Goal: Information Seeking & Learning: Compare options

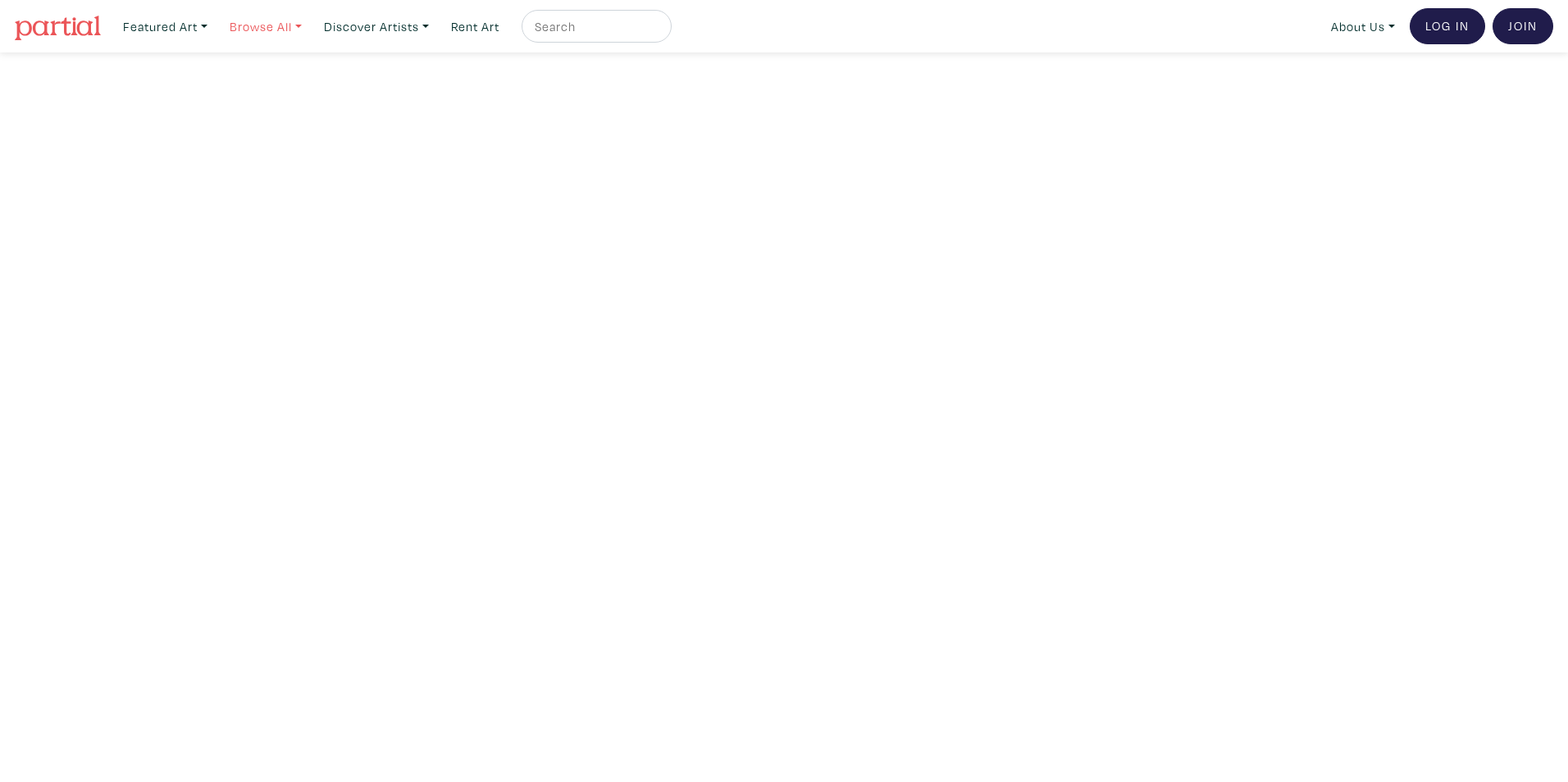
click at [215, 27] on link "Browse All" at bounding box center [165, 27] width 99 height 34
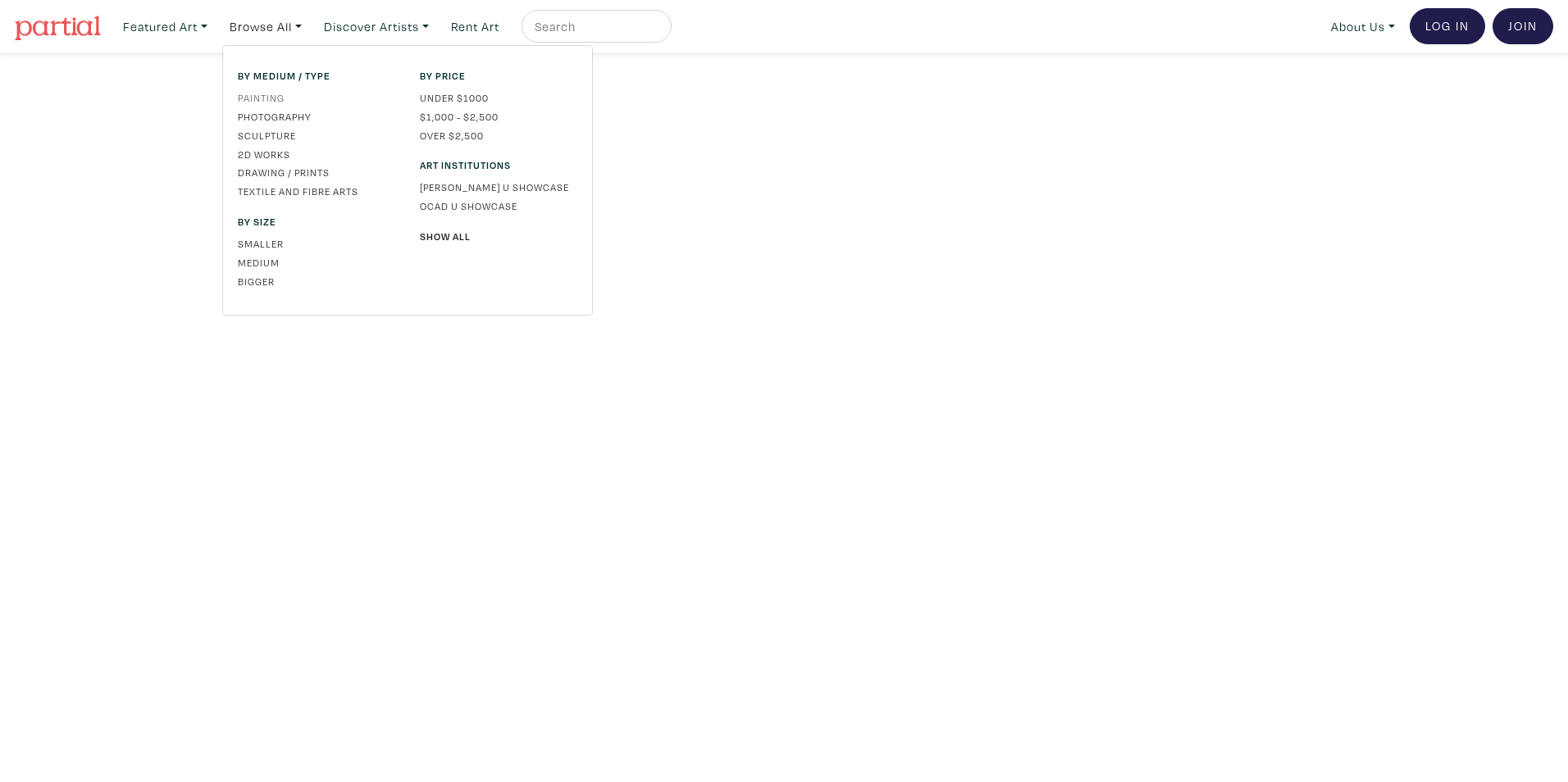
click at [268, 102] on link "Painting" at bounding box center [316, 97] width 157 height 15
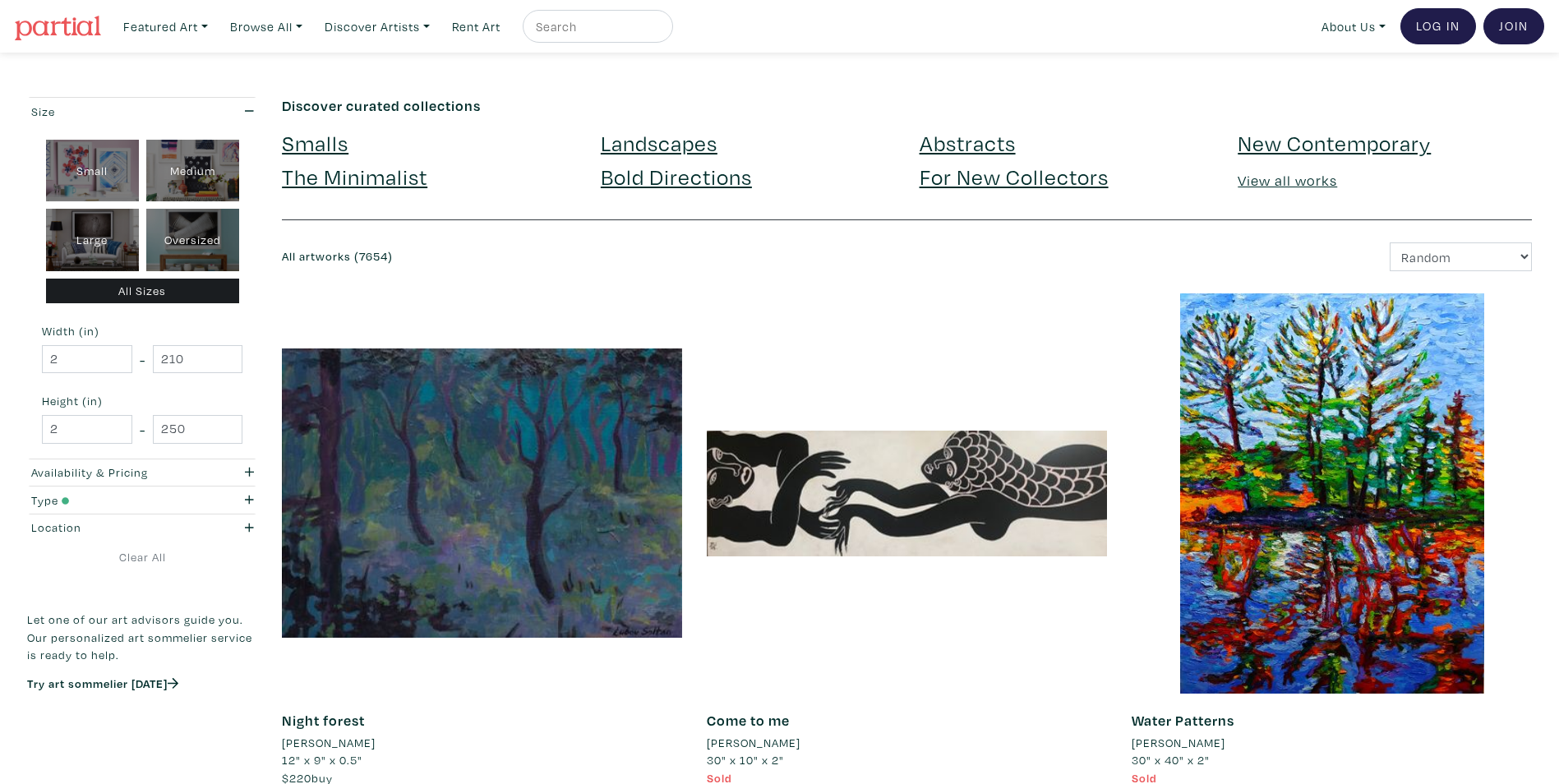
click at [115, 237] on div "Large" at bounding box center [92, 240] width 93 height 63
type input "28"
type input "48"
type input "28"
type input "48"
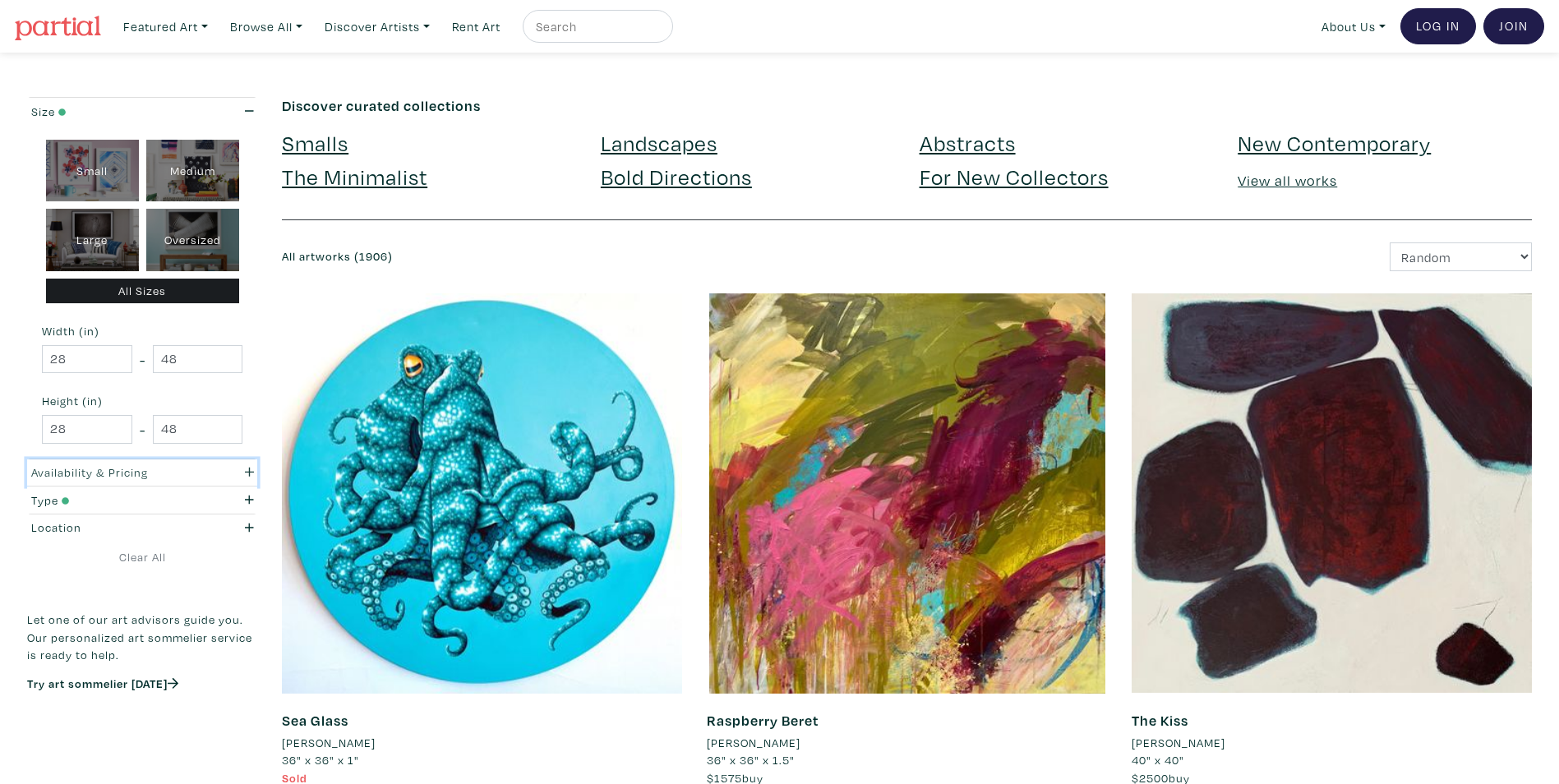
click at [111, 469] on div "Availability & Pricing" at bounding box center [111, 473] width 161 height 18
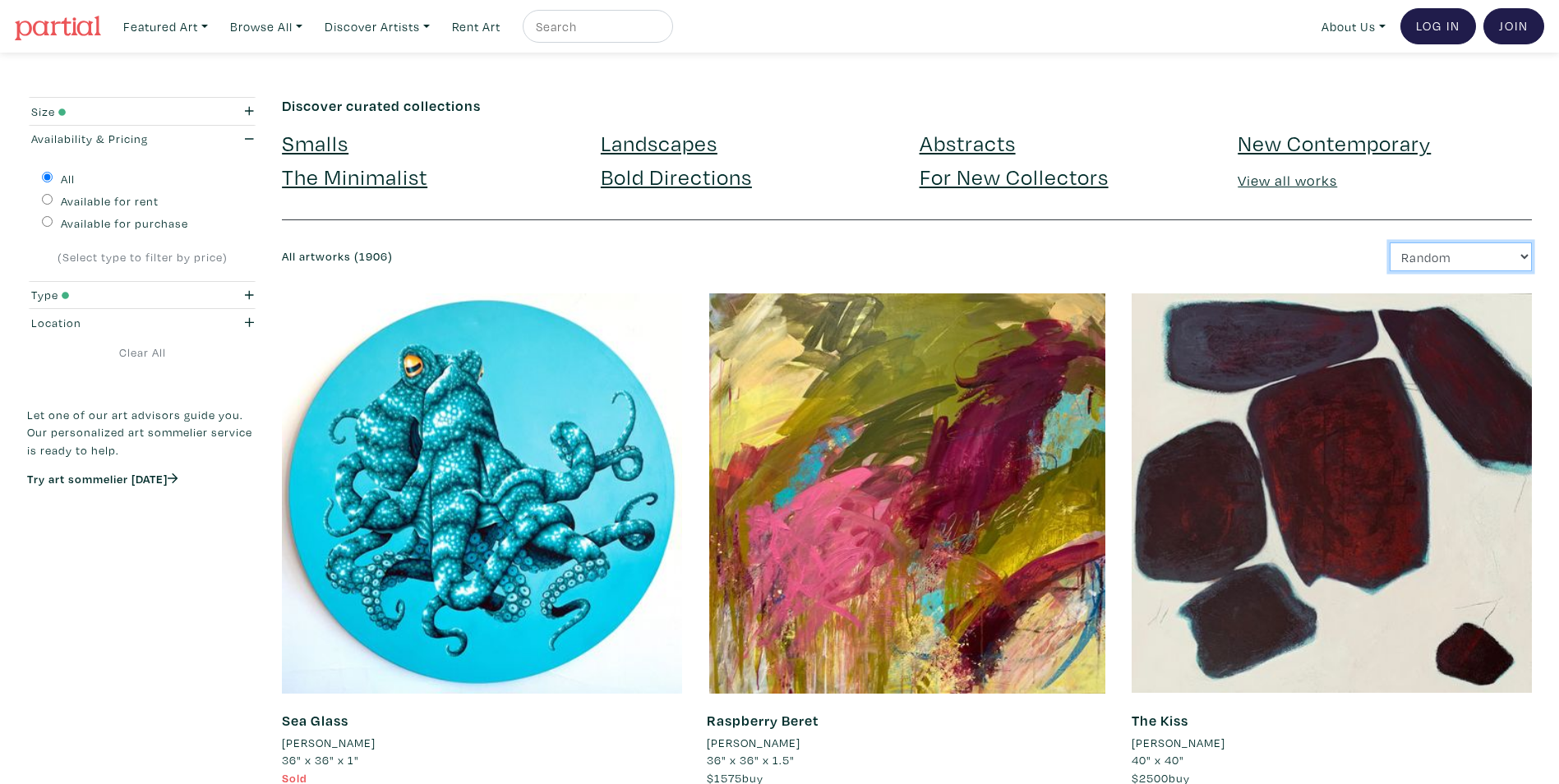
click at [1487, 266] on select "Newest Random Price: Low to High Price: High to Low" at bounding box center [1461, 256] width 143 height 29
select select "price"
click at [1390, 242] on select "Newest Random Price: Low to High Price: High to Low" at bounding box center [1461, 256] width 143 height 29
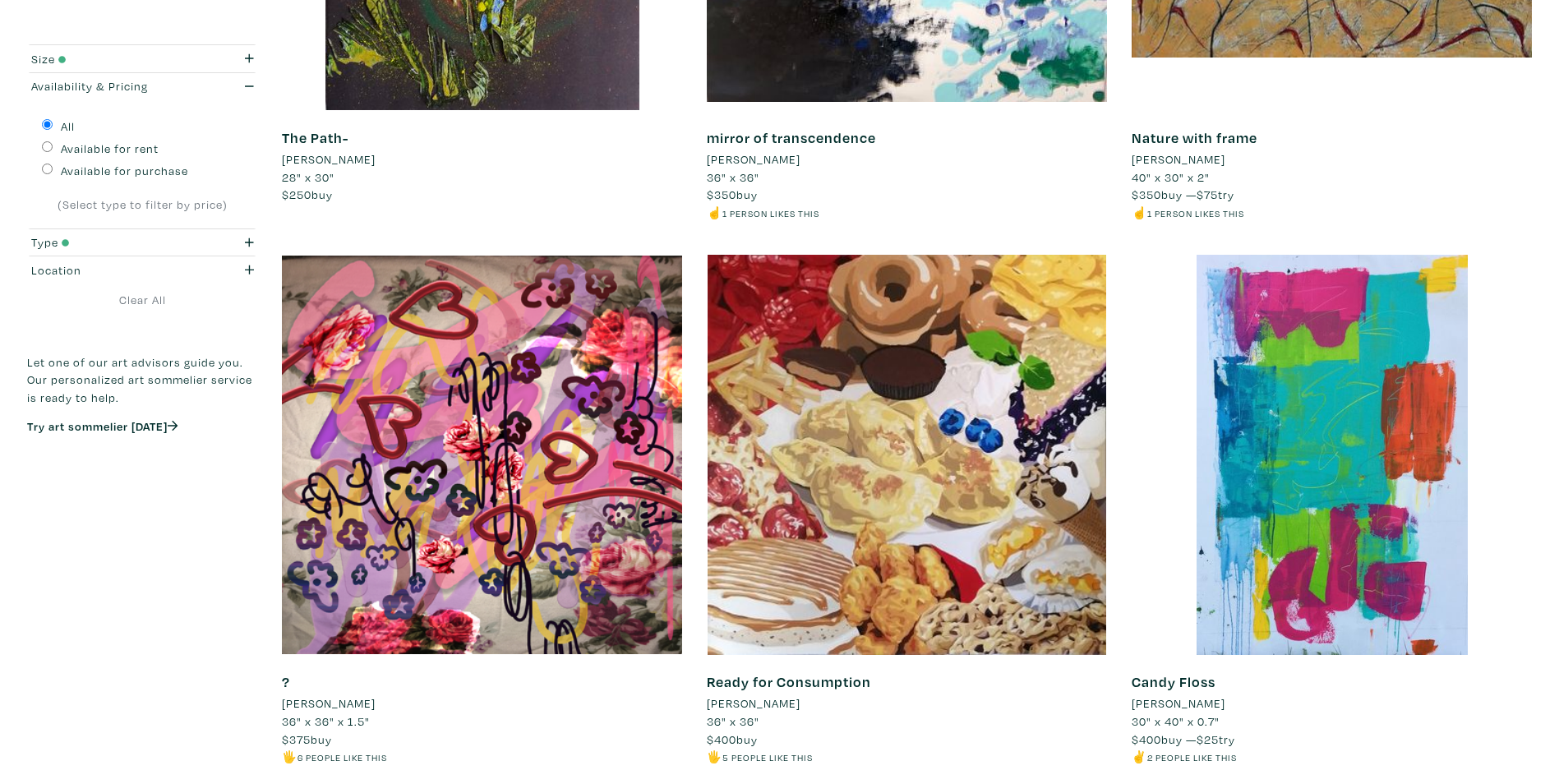
scroll to position [1150, 0]
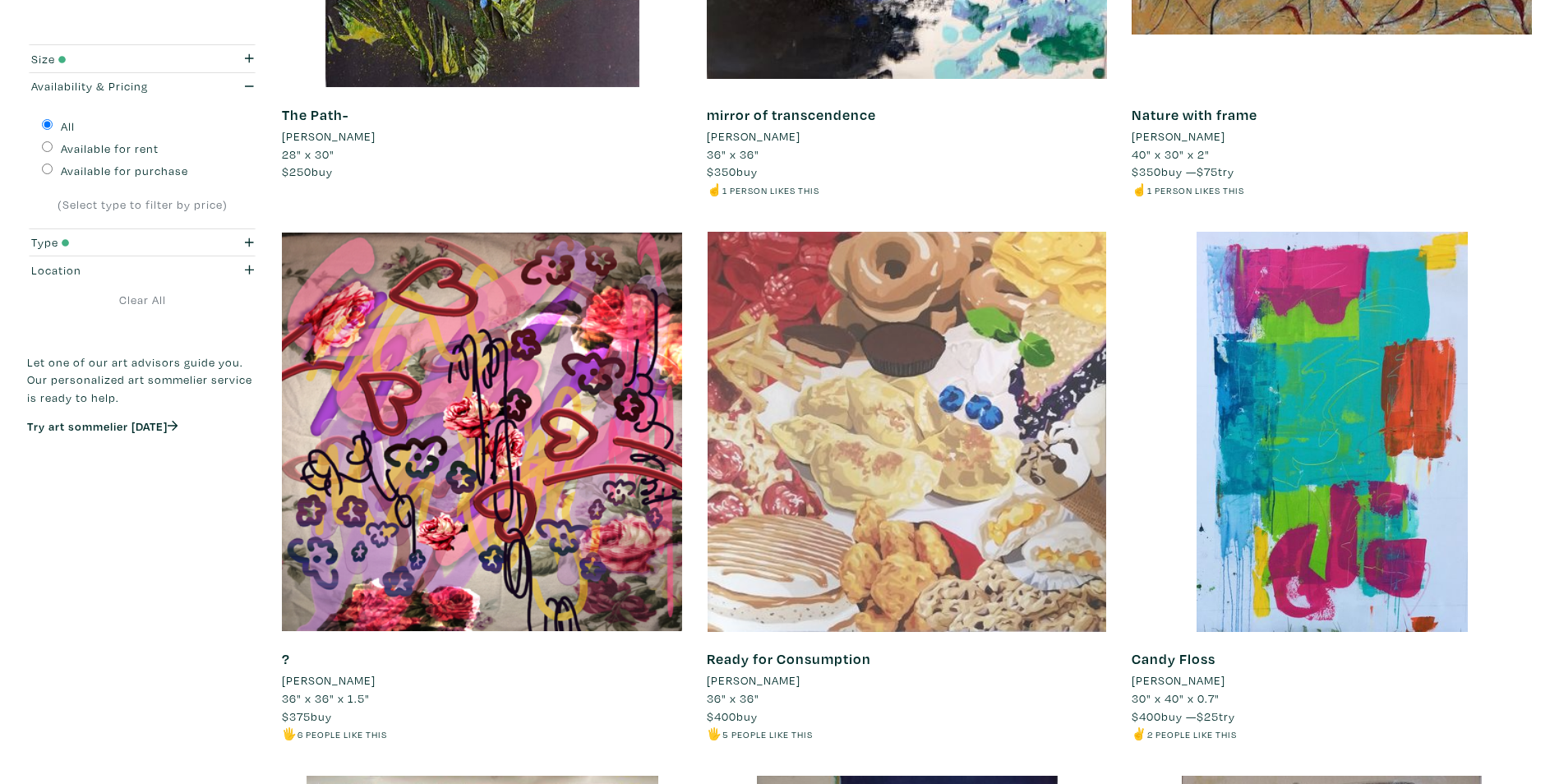
click at [878, 571] on div at bounding box center [907, 432] width 400 height 400
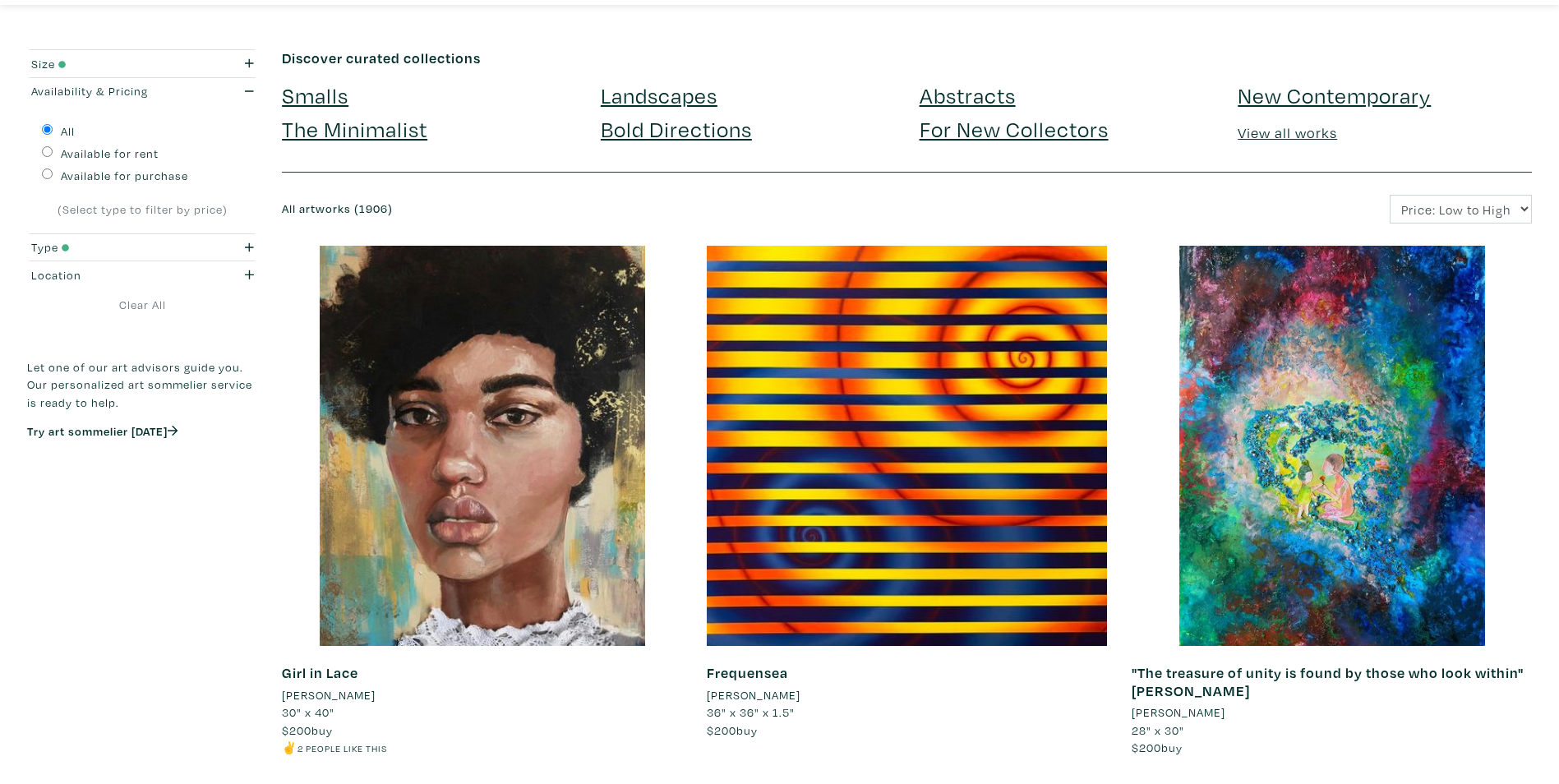
scroll to position [0, 0]
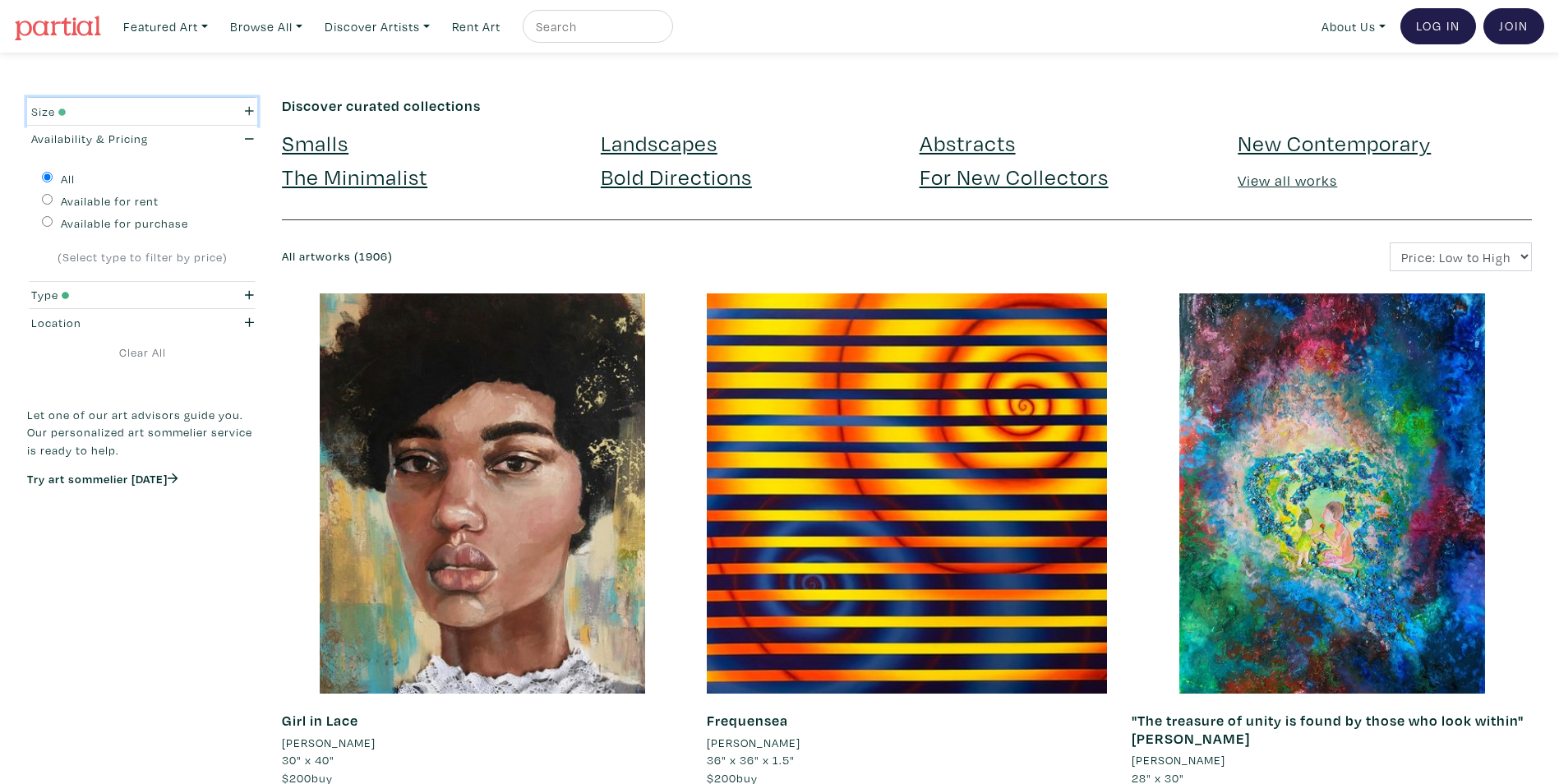
click at [94, 113] on div "Size" at bounding box center [111, 112] width 161 height 18
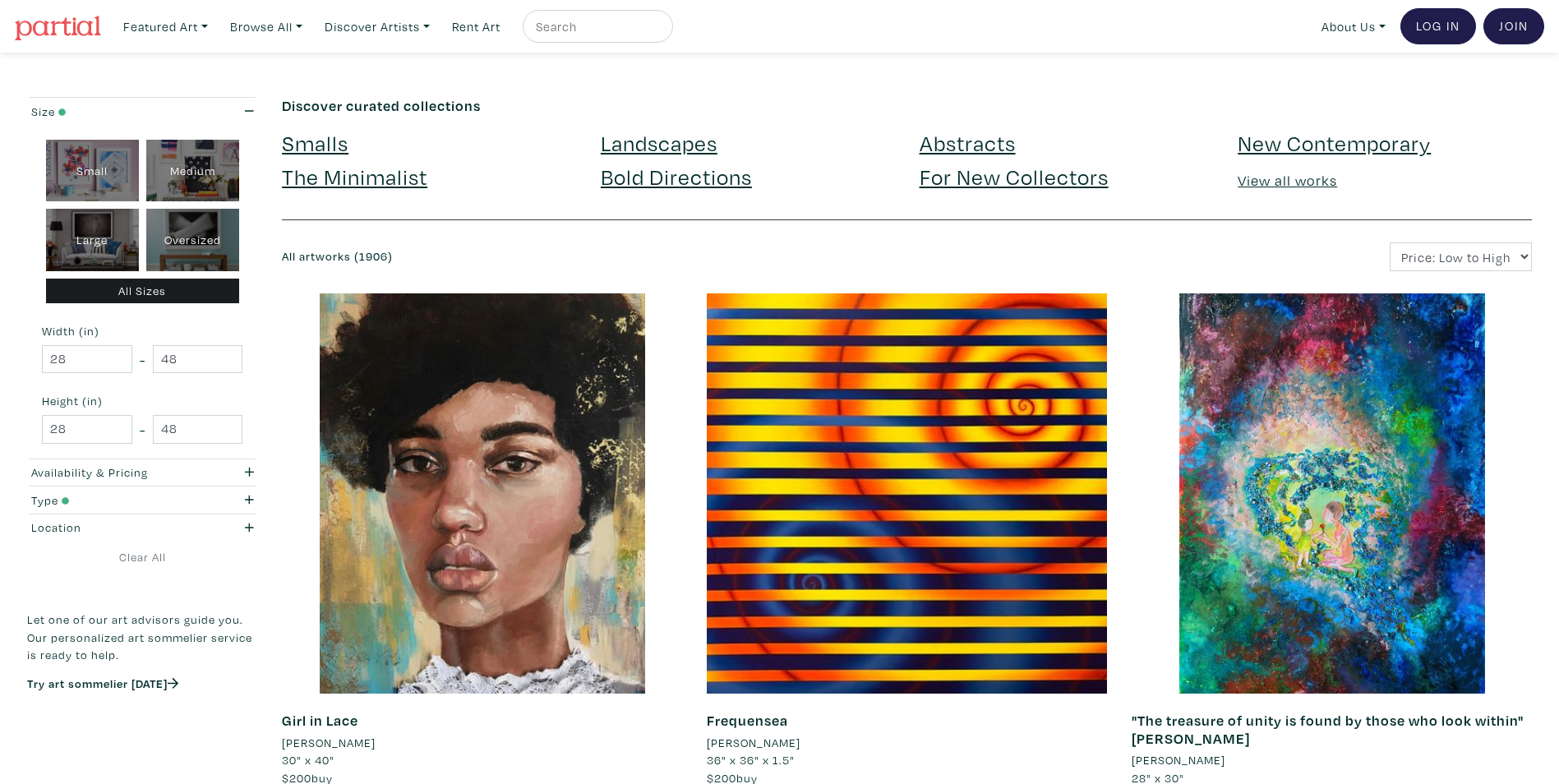
click at [189, 289] on div "All Sizes" at bounding box center [143, 292] width 193 height 26
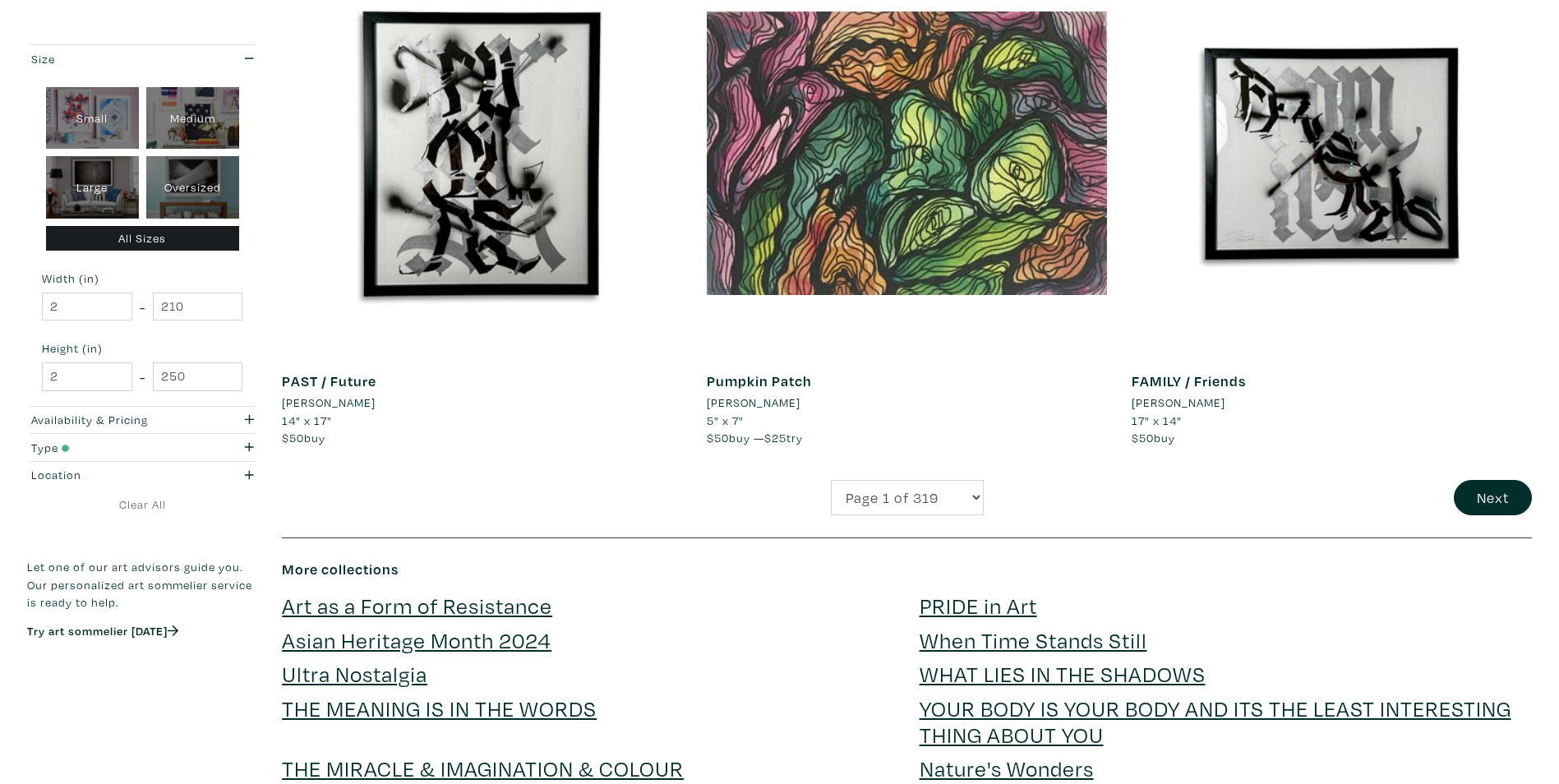
scroll to position [4355, 0]
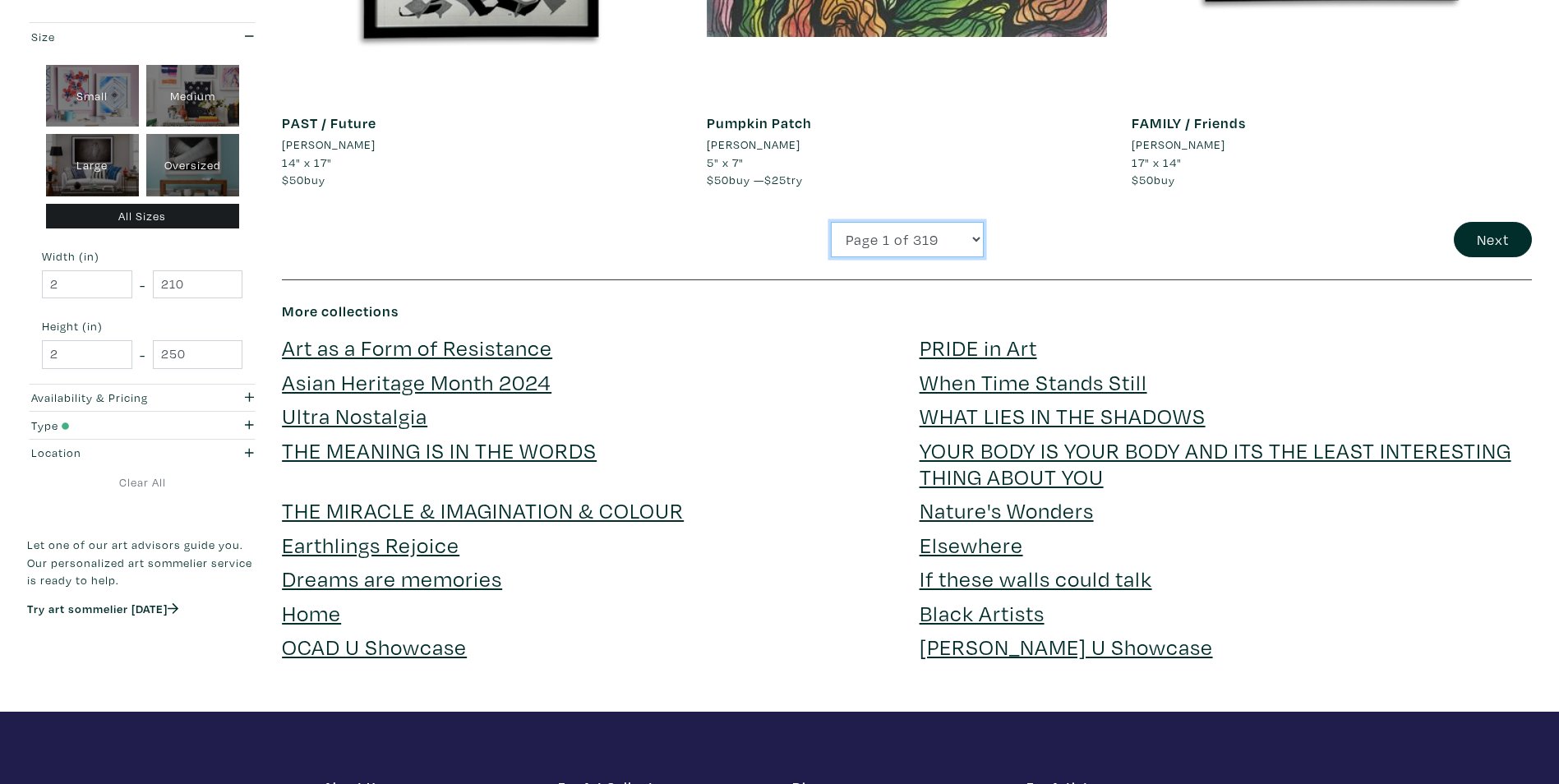
click at [948, 249] on select "Page 1 of 319 Page 2 of 319 Page 3 of 319 Page 4 of 319 Page 5 of 319 Page 6 of…" at bounding box center [907, 239] width 153 height 35
select select "2"
click at [831, 222] on select "Page 1 of 319 Page 2 of 319 Page 3 of 319 Page 4 of 319 Page 5 of 319 Page 6 of…" at bounding box center [907, 239] width 153 height 35
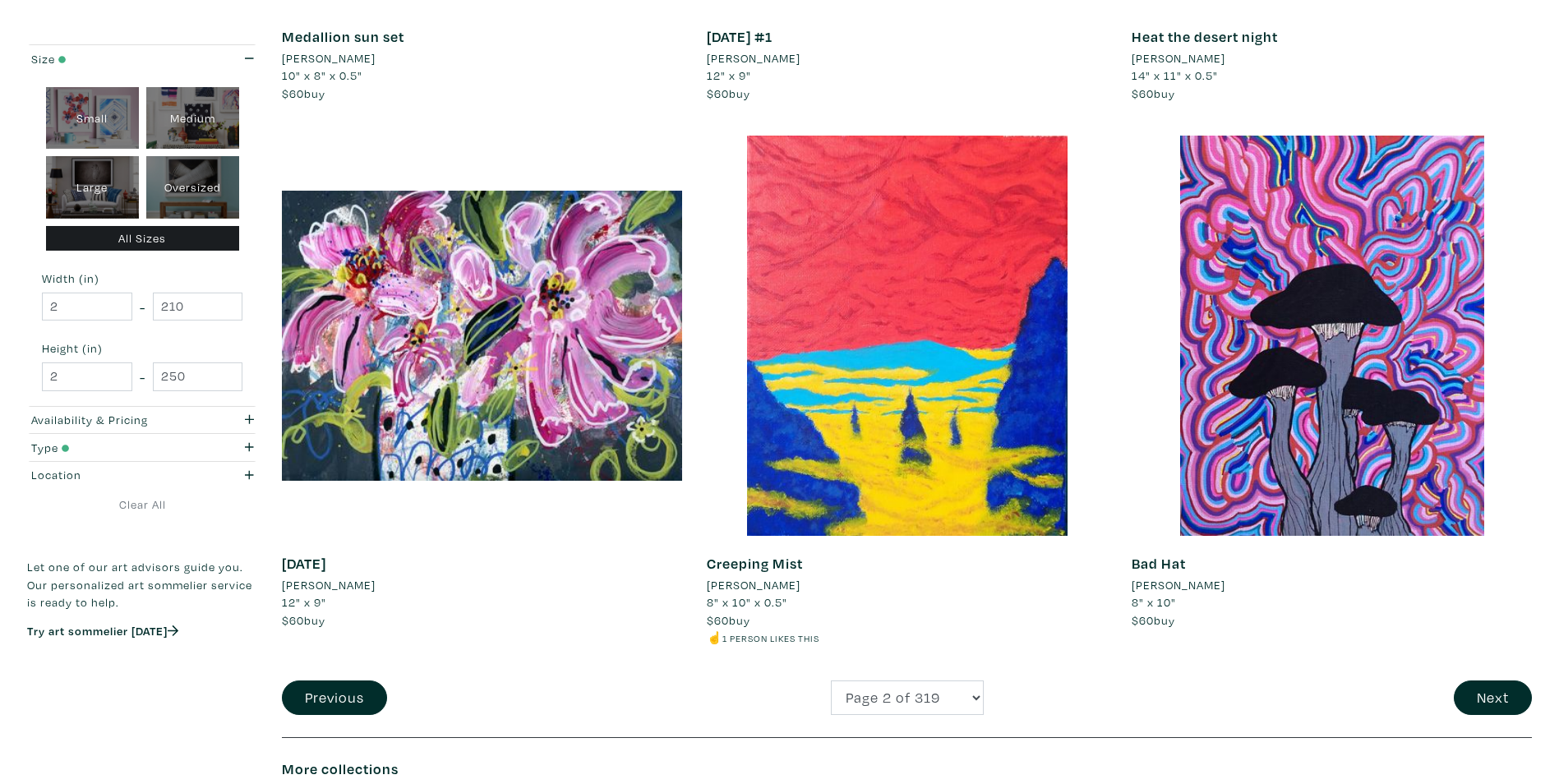
scroll to position [3945, 0]
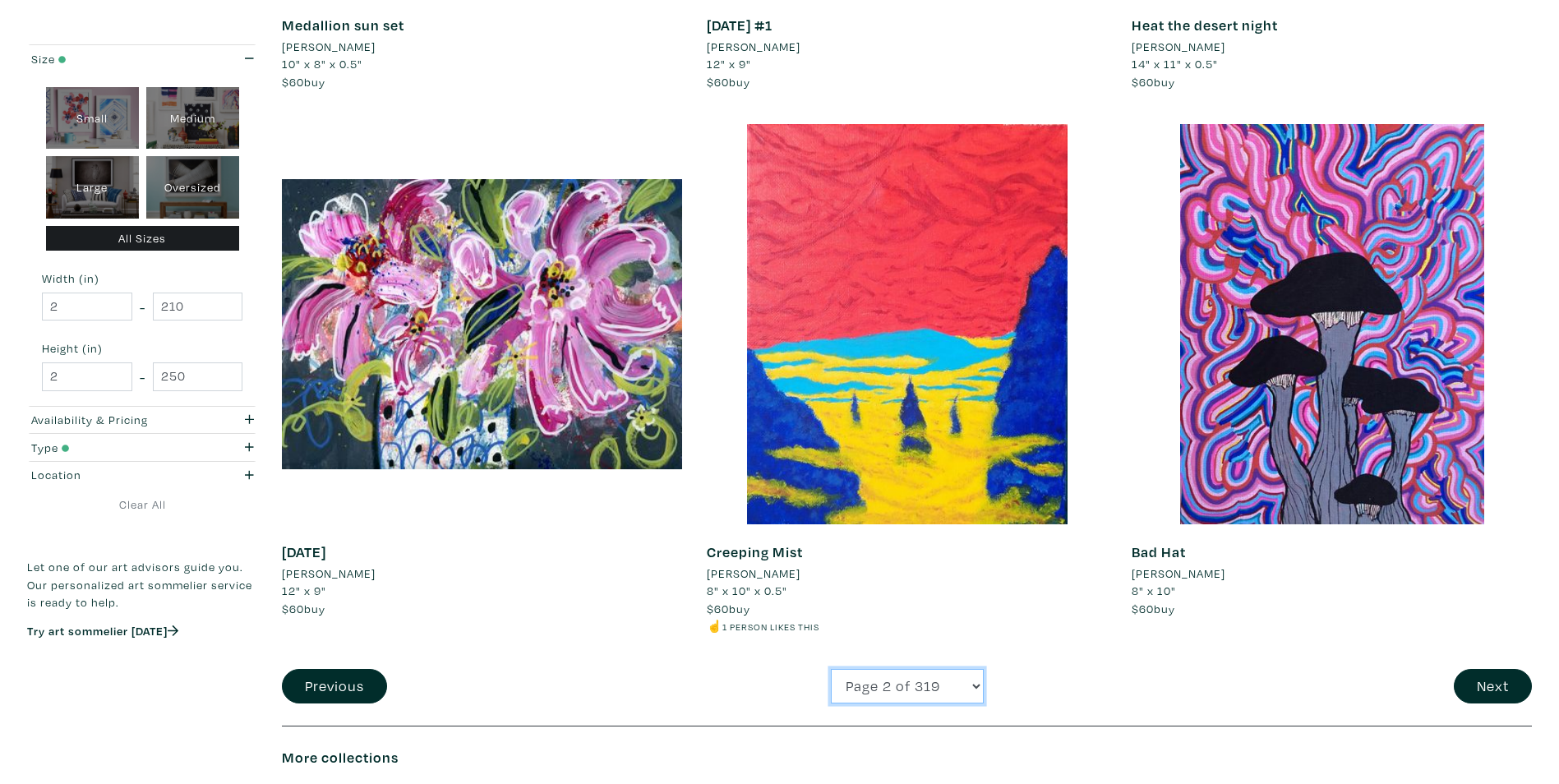
click at [885, 688] on select "Page 1 of 319 Page 2 of 319 Page 3 of 319 Page 4 of 319 Page 5 of 319 Page 6 of…" at bounding box center [907, 686] width 153 height 35
select select "3"
click at [831, 669] on select "Page 1 of 319 Page 2 of 319 Page 3 of 319 Page 4 of 319 Page 5 of 319 Page 6 of…" at bounding box center [907, 686] width 153 height 35
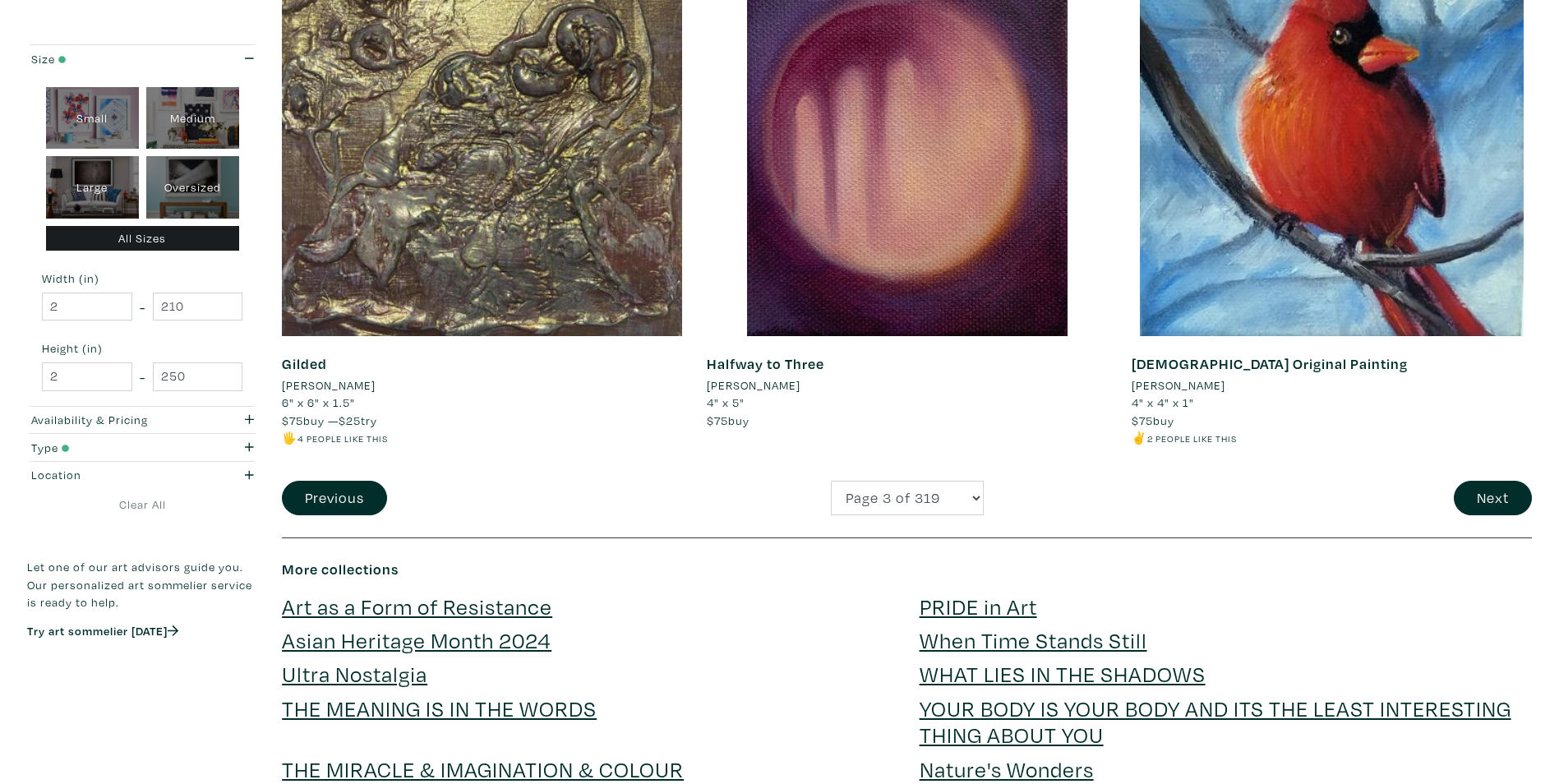
scroll to position [4191, 0]
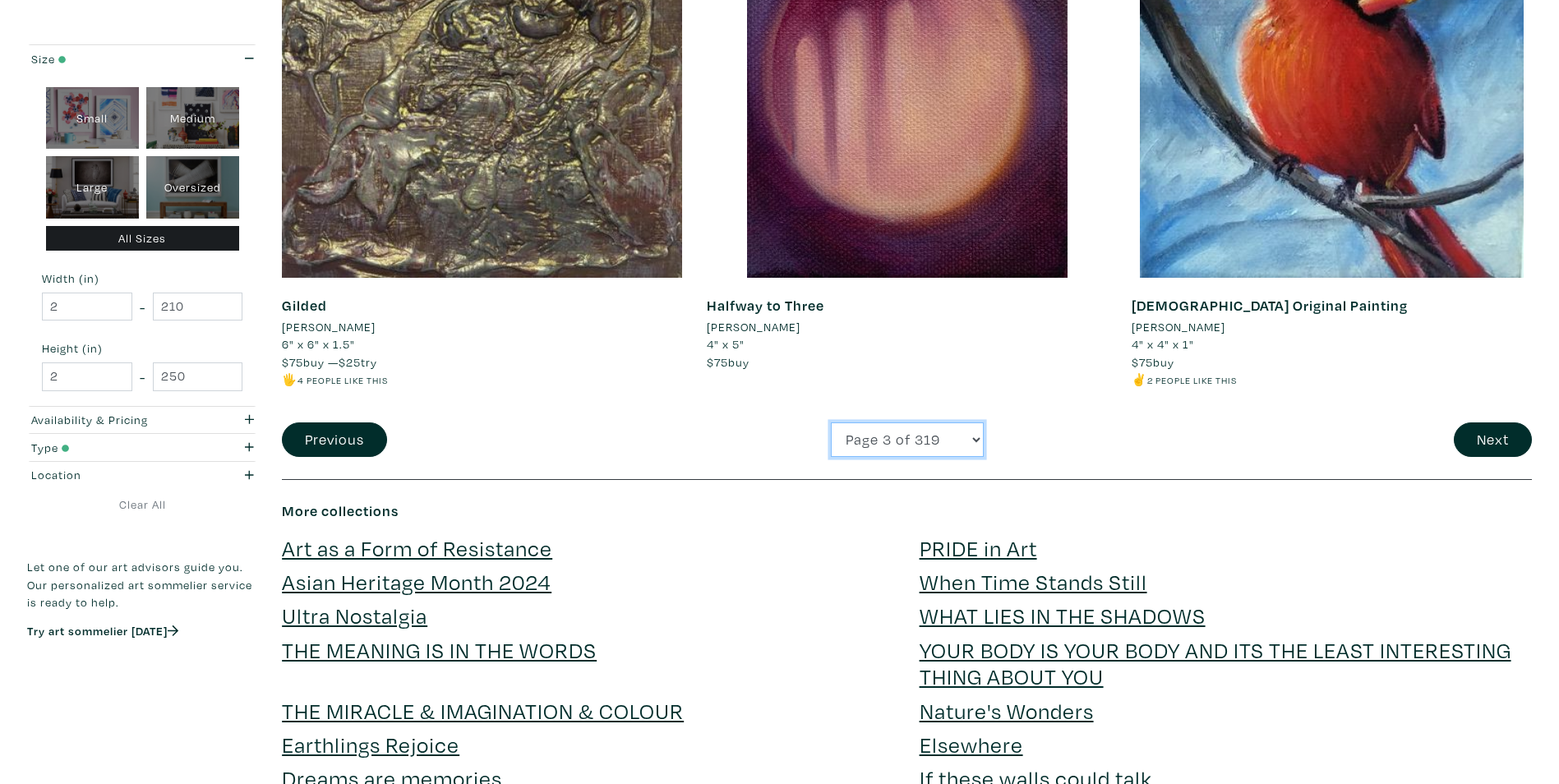
click at [874, 437] on select "Page 1 of 319 Page 2 of 319 Page 3 of 319 Page 4 of 319 Page 5 of 319 Page 6 of…" at bounding box center [907, 440] width 153 height 35
select select "4"
click at [831, 422] on select "Page 1 of 319 Page 2 of 319 Page 3 of 319 Page 4 of 319 Page 5 of 319 Page 6 of…" at bounding box center [907, 440] width 153 height 35
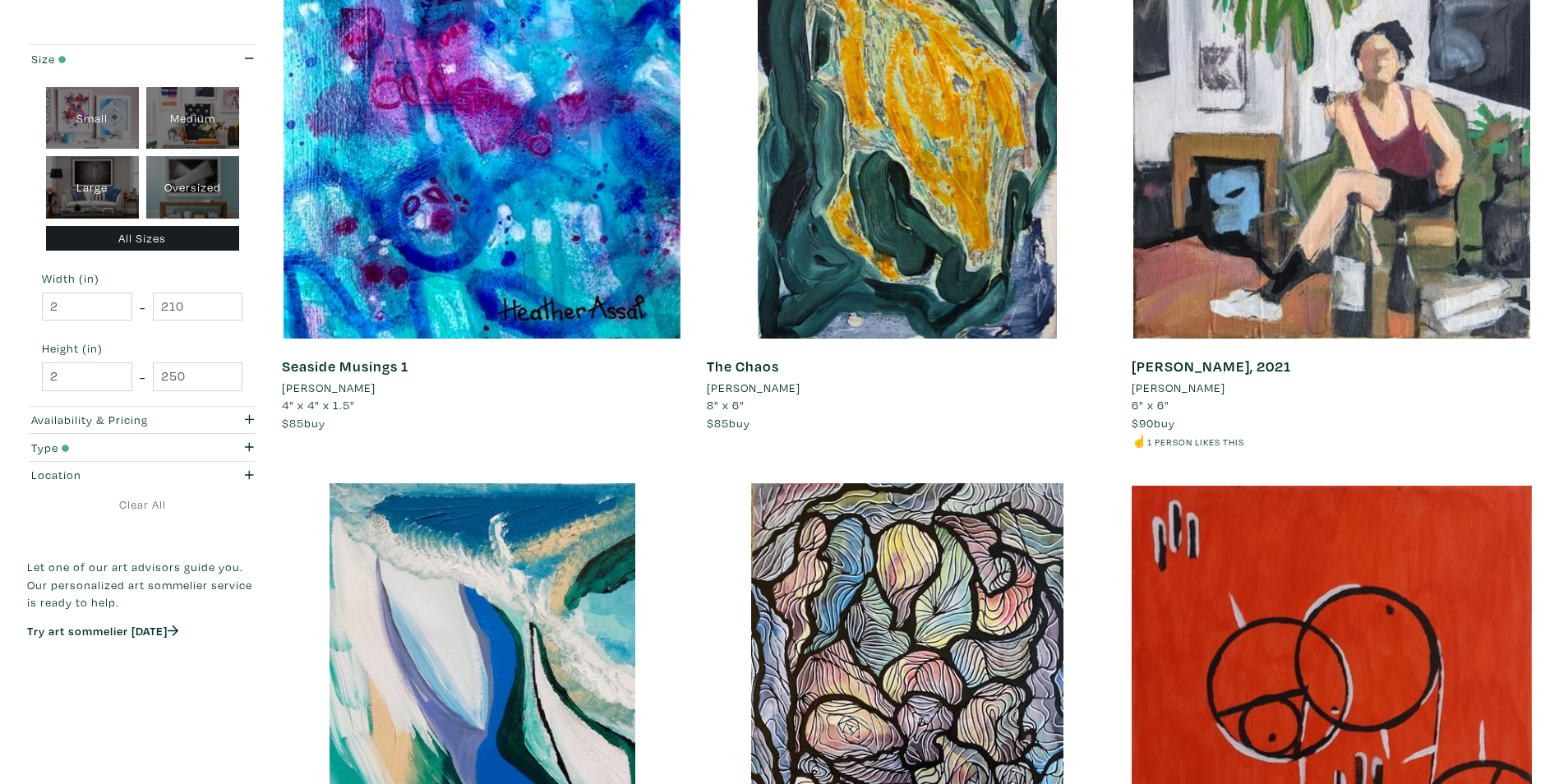
scroll to position [3945, 0]
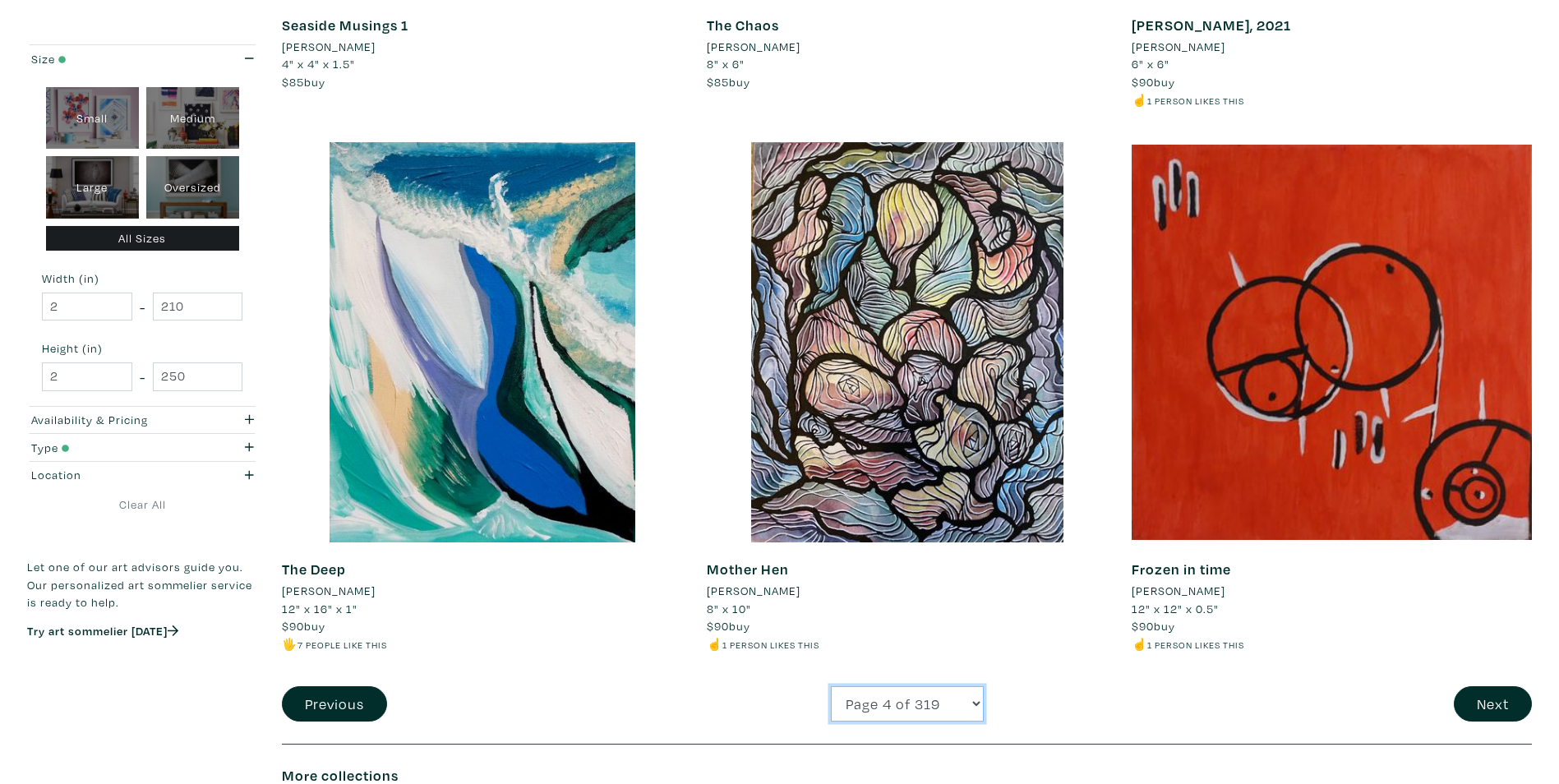
click at [877, 696] on select "Page 1 of 319 Page 2 of 319 Page 3 of 319 Page 4 of 319 Page 5 of 319 Page 6 of…" at bounding box center [907, 704] width 153 height 35
select select "5"
click at [831, 686] on select "Page 1 of 319 Page 2 of 319 Page 3 of 319 Page 4 of 319 Page 5 of 319 Page 6 of…" at bounding box center [907, 704] width 153 height 35
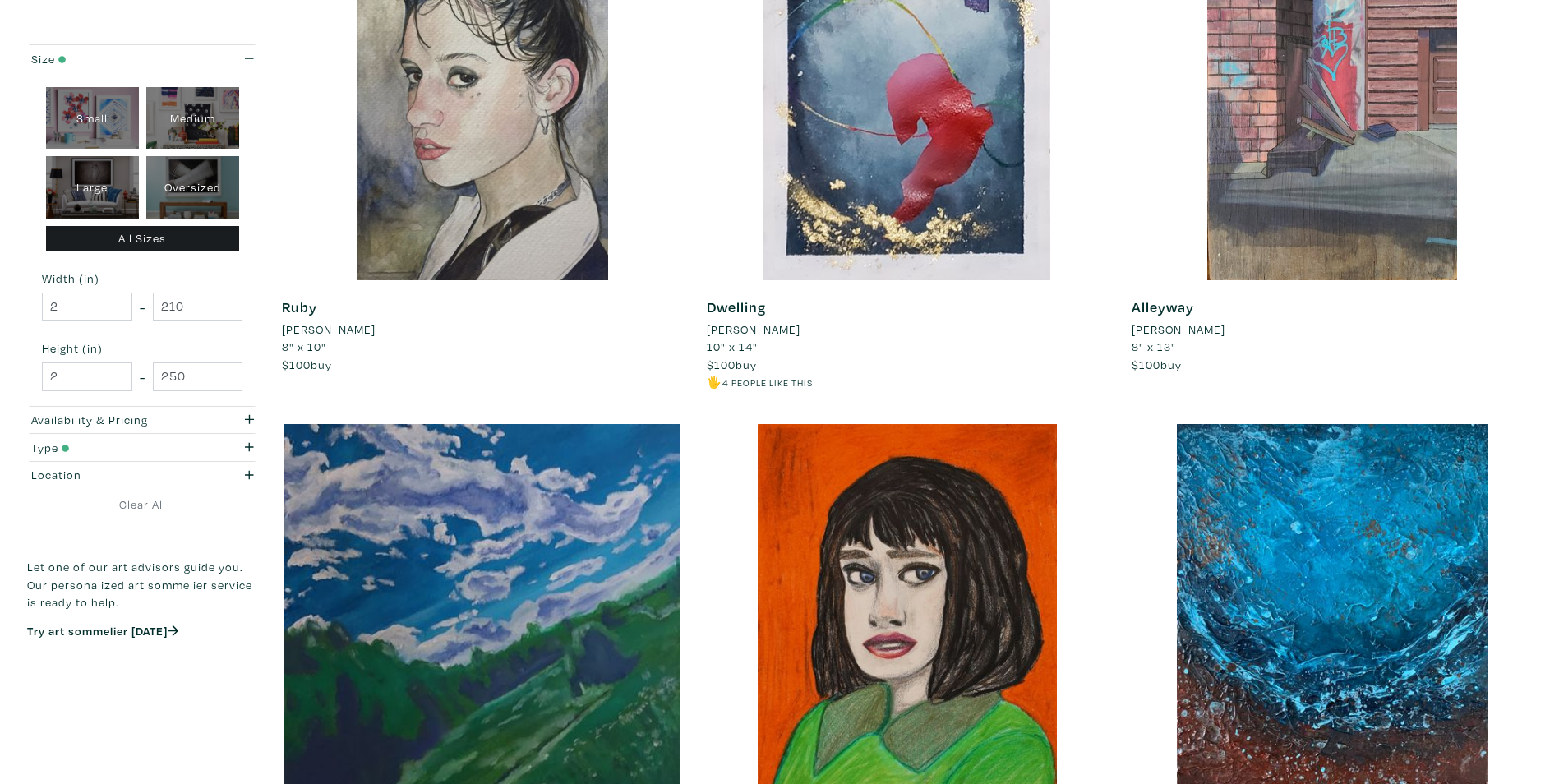
scroll to position [3945, 0]
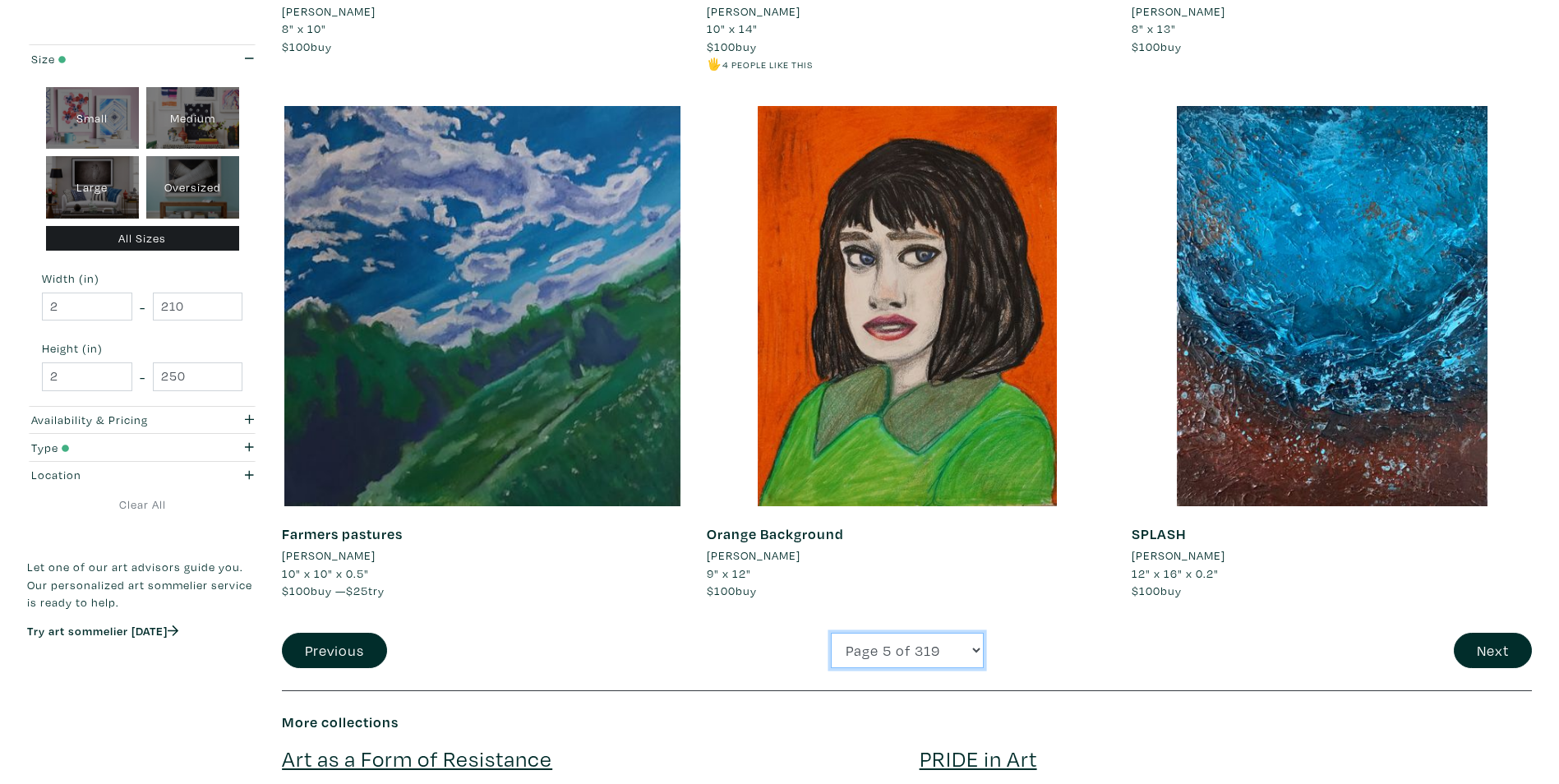
click at [911, 661] on select "Page 1 of 319 Page 2 of 319 Page 3 of 319 Page 4 of 319 Page 5 of 319 Page 6 of…" at bounding box center [907, 651] width 153 height 35
select select "6"
click at [831, 633] on select "Page 1 of 319 Page 2 of 319 Page 3 of 319 Page 4 of 319 Page 5 of 319 Page 6 of…" at bounding box center [907, 651] width 153 height 35
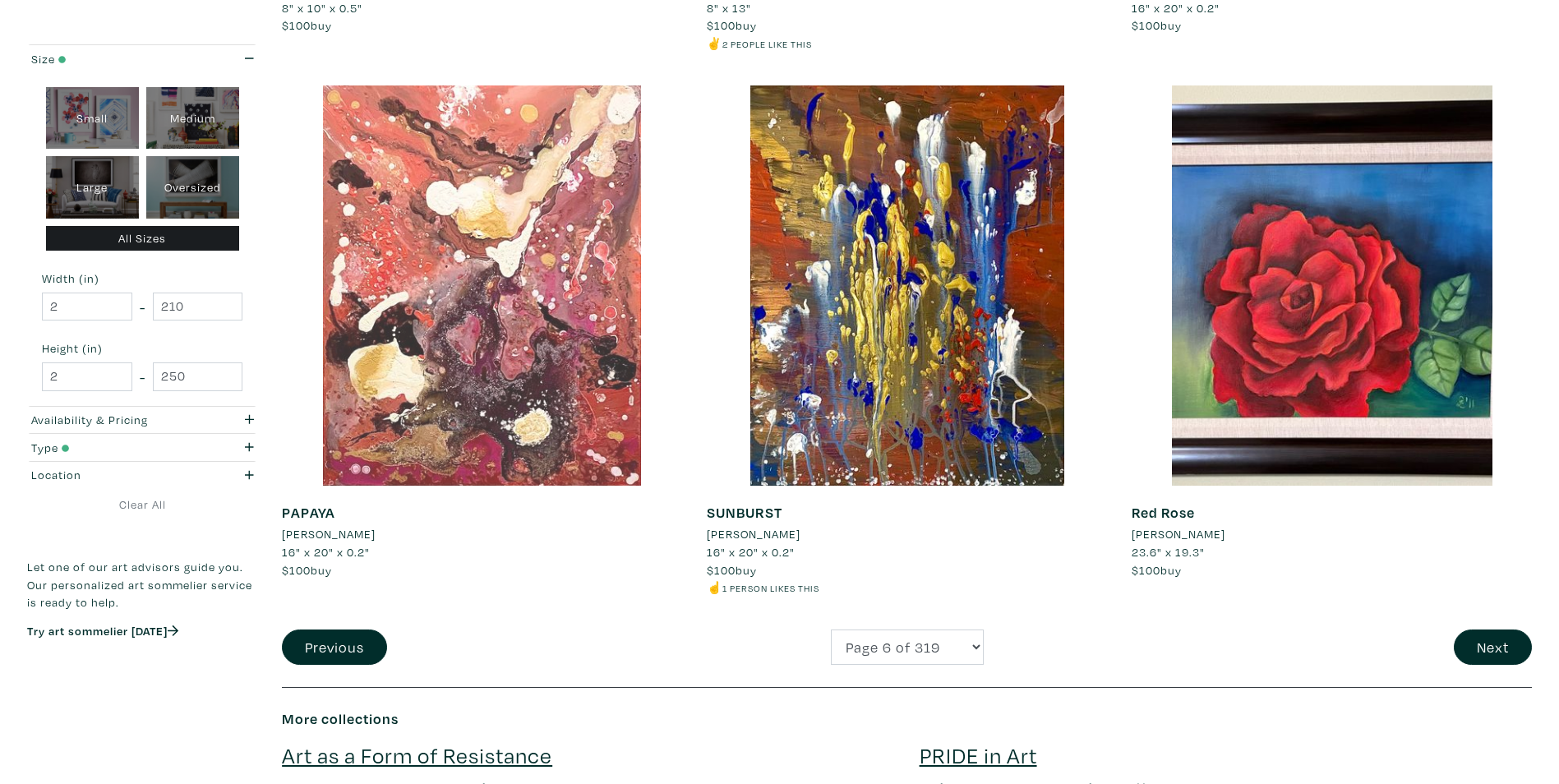
scroll to position [4027, 0]
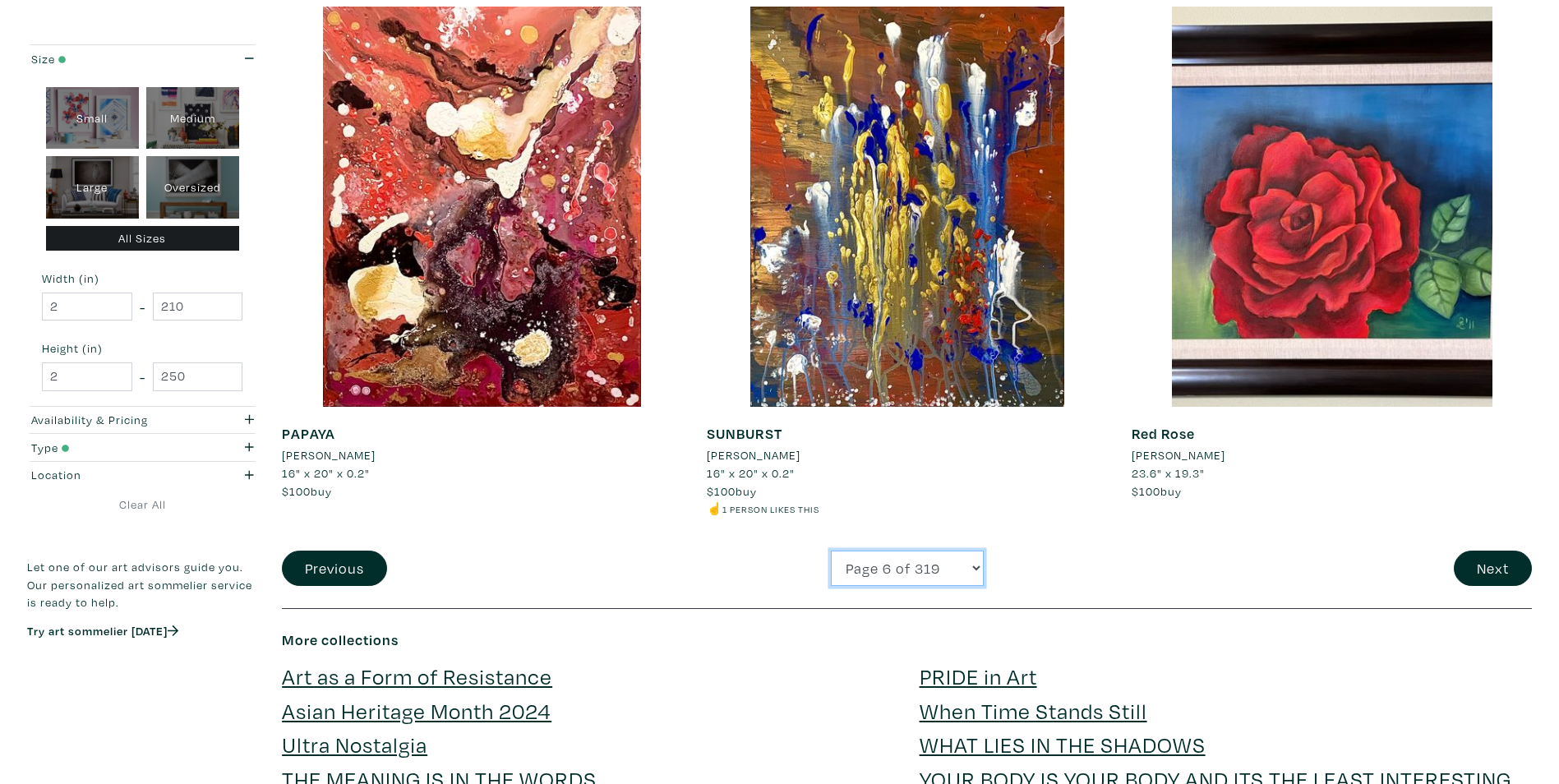
click at [869, 565] on select "Page 1 of 319 Page 2 of 319 Page 3 of 319 Page 4 of 319 Page 5 of 319 Page 6 of…" at bounding box center [907, 568] width 153 height 35
select select "7"
click at [831, 550] on select "Page 1 of 319 Page 2 of 319 Page 3 of 319 Page 4 of 319 Page 5 of 319 Page 6 of…" at bounding box center [907, 568] width 153 height 35
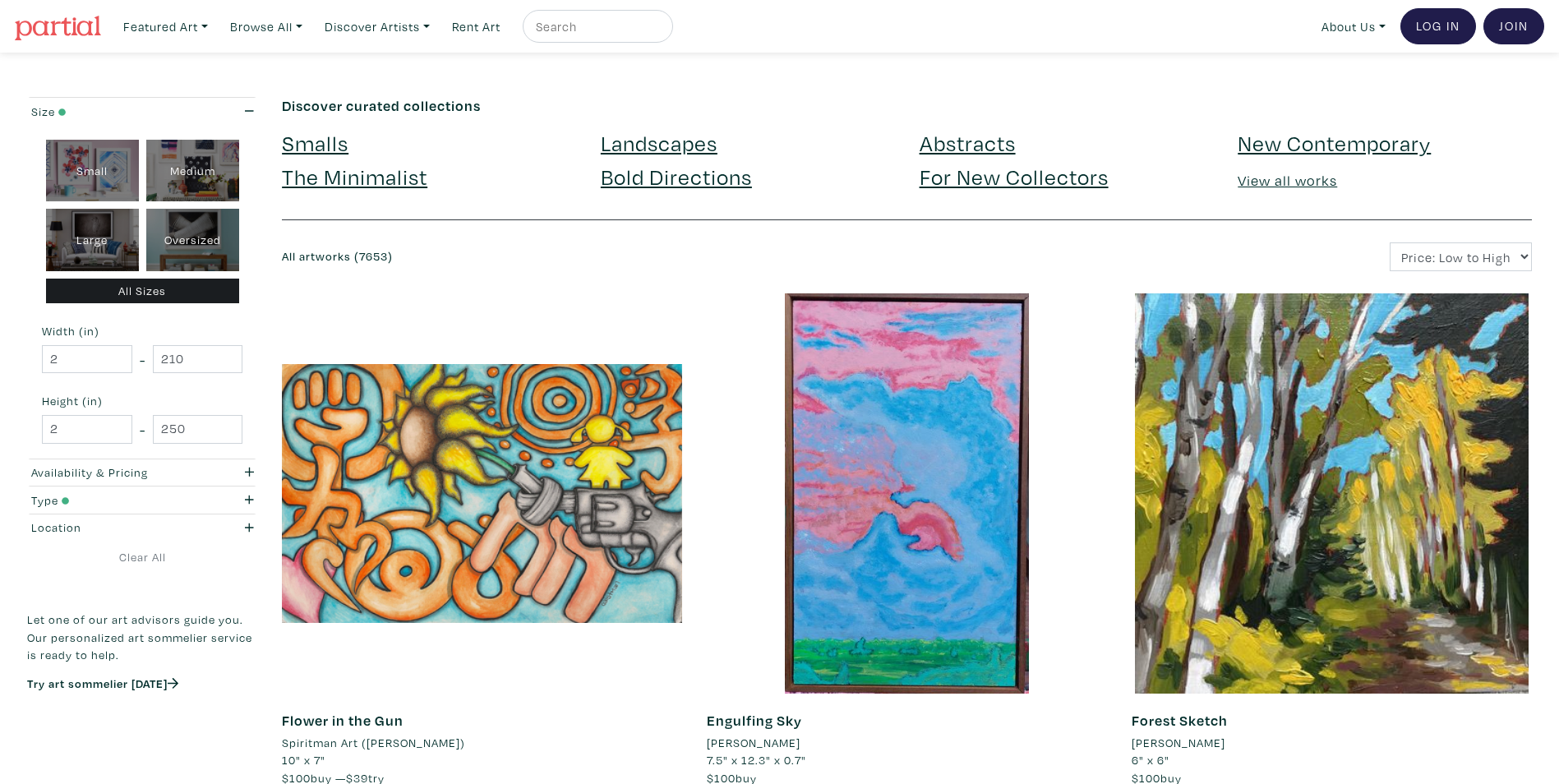
click at [202, 228] on div "Oversized" at bounding box center [192, 240] width 93 height 63
type input "48"
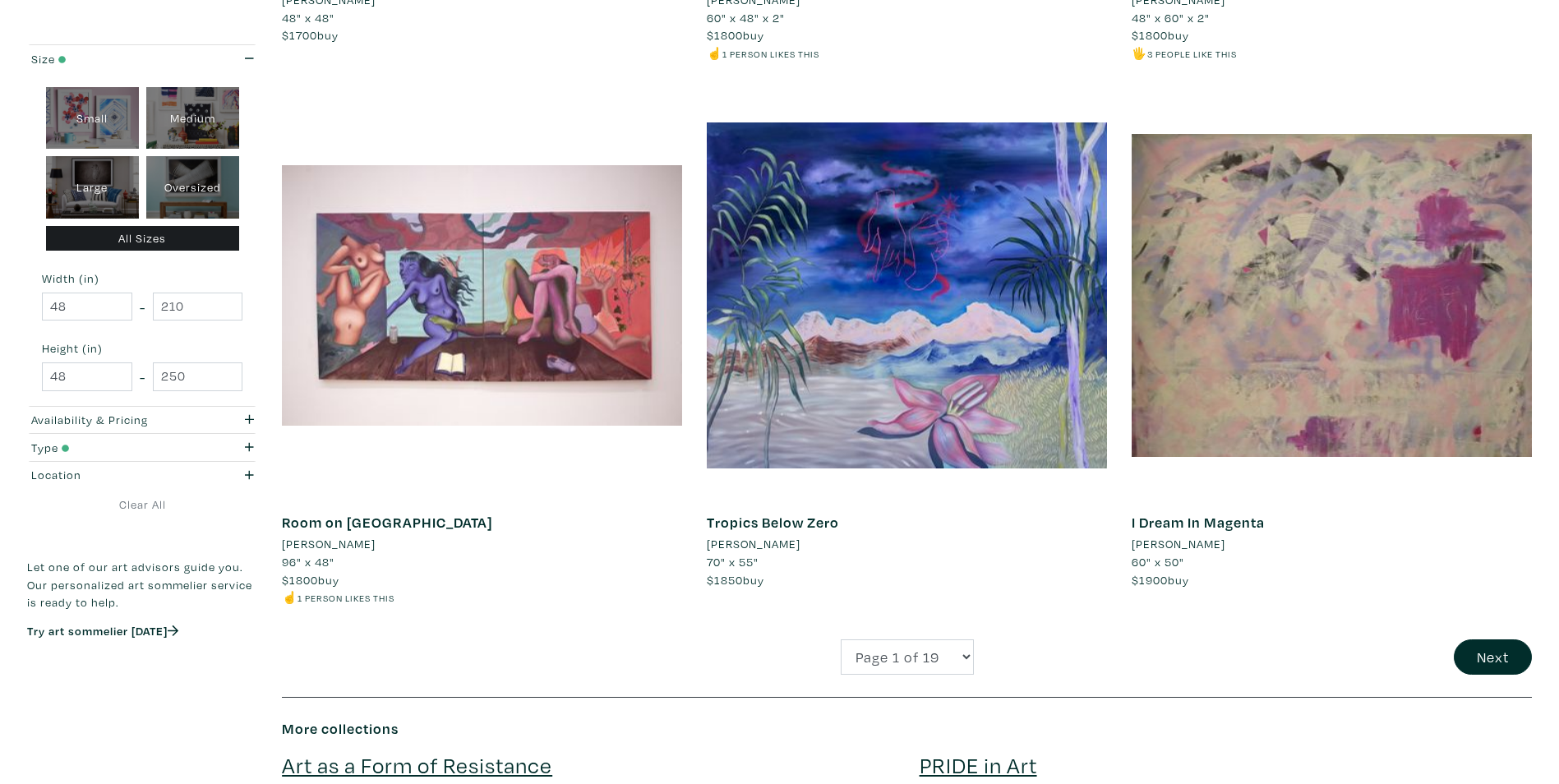
scroll to position [4109, 0]
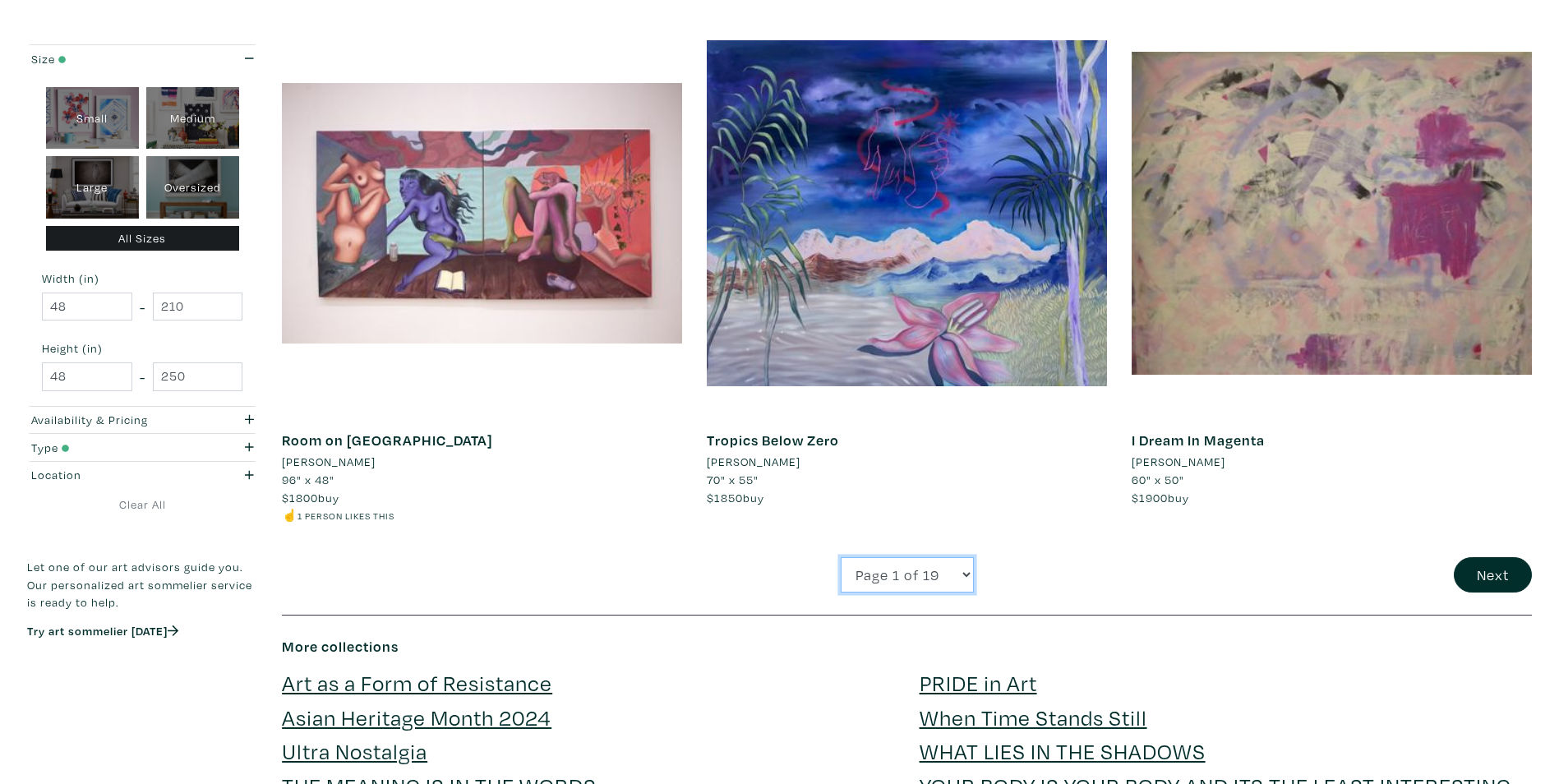
click at [907, 567] on select "Page 1 of 19 Page 2 of 19 Page 3 of 19 Page 4 of 19 Page 5 of 19 Page 6 of 19 P…" at bounding box center [907, 575] width 133 height 35
select select "2"
click at [841, 558] on select "Page 1 of 19 Page 2 of 19 Page 3 of 19 Page 4 of 19 Page 5 of 19 Page 6 of 19 P…" at bounding box center [907, 575] width 133 height 35
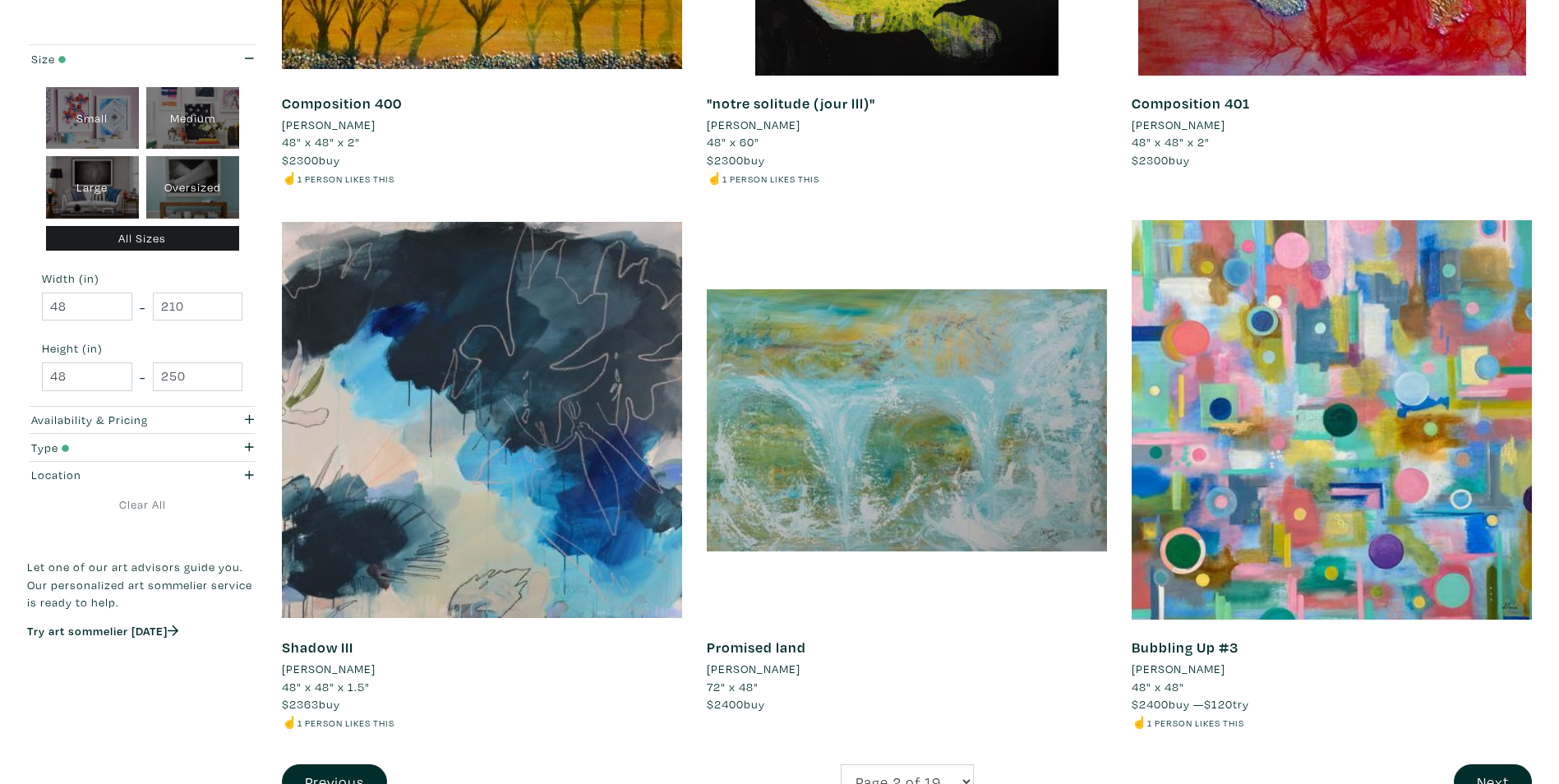
scroll to position [3945, 0]
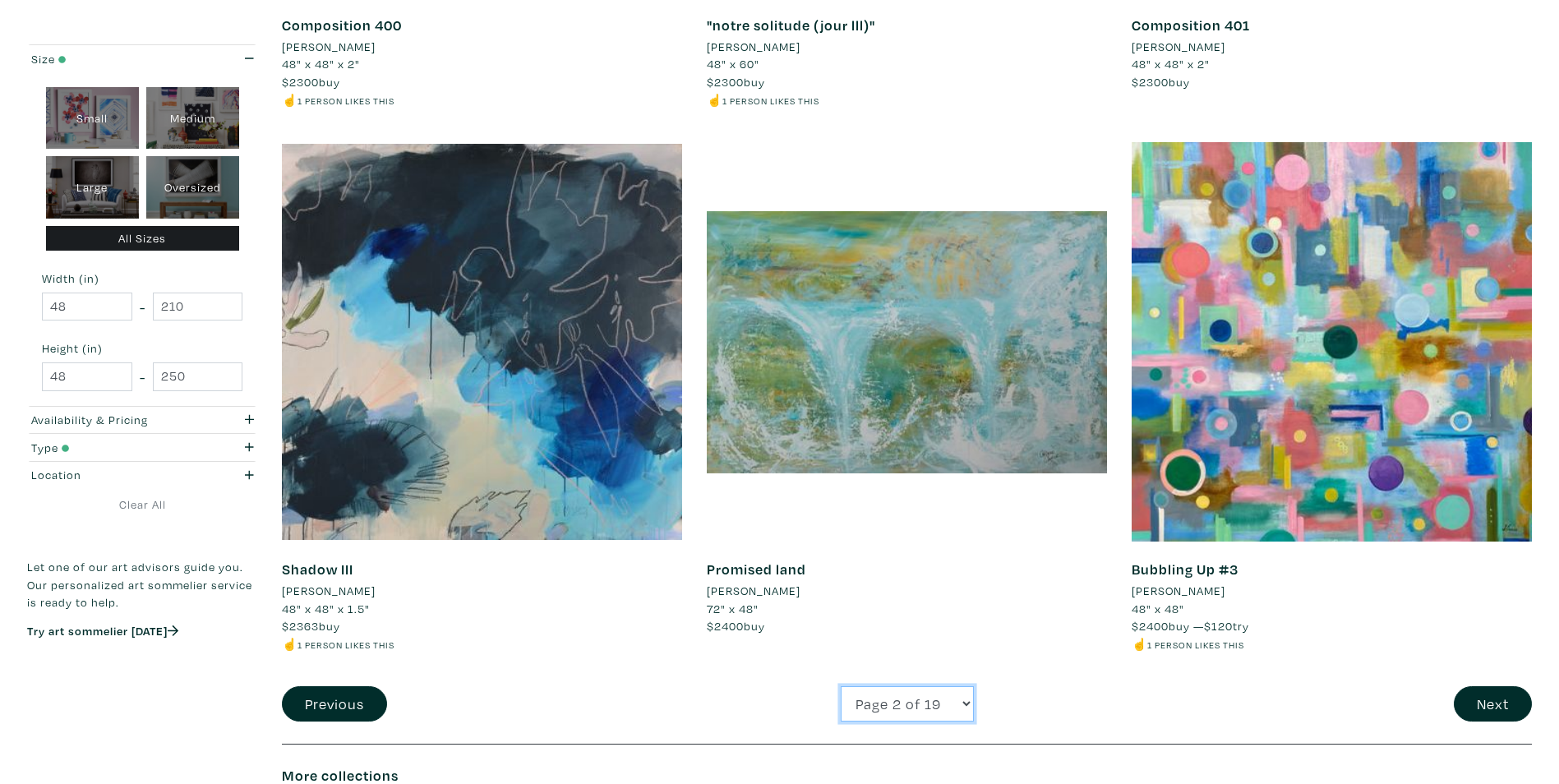
click at [922, 706] on select "Page 1 of 19 Page 2 of 19 Page 3 of 19 Page 4 of 19 Page 5 of 19 Page 6 of 19 P…" at bounding box center [907, 704] width 133 height 35
select select "3"
click at [841, 686] on select "Page 1 of 19 Page 2 of 19 Page 3 of 19 Page 4 of 19 Page 5 of 19 Page 6 of 19 P…" at bounding box center [907, 704] width 133 height 35
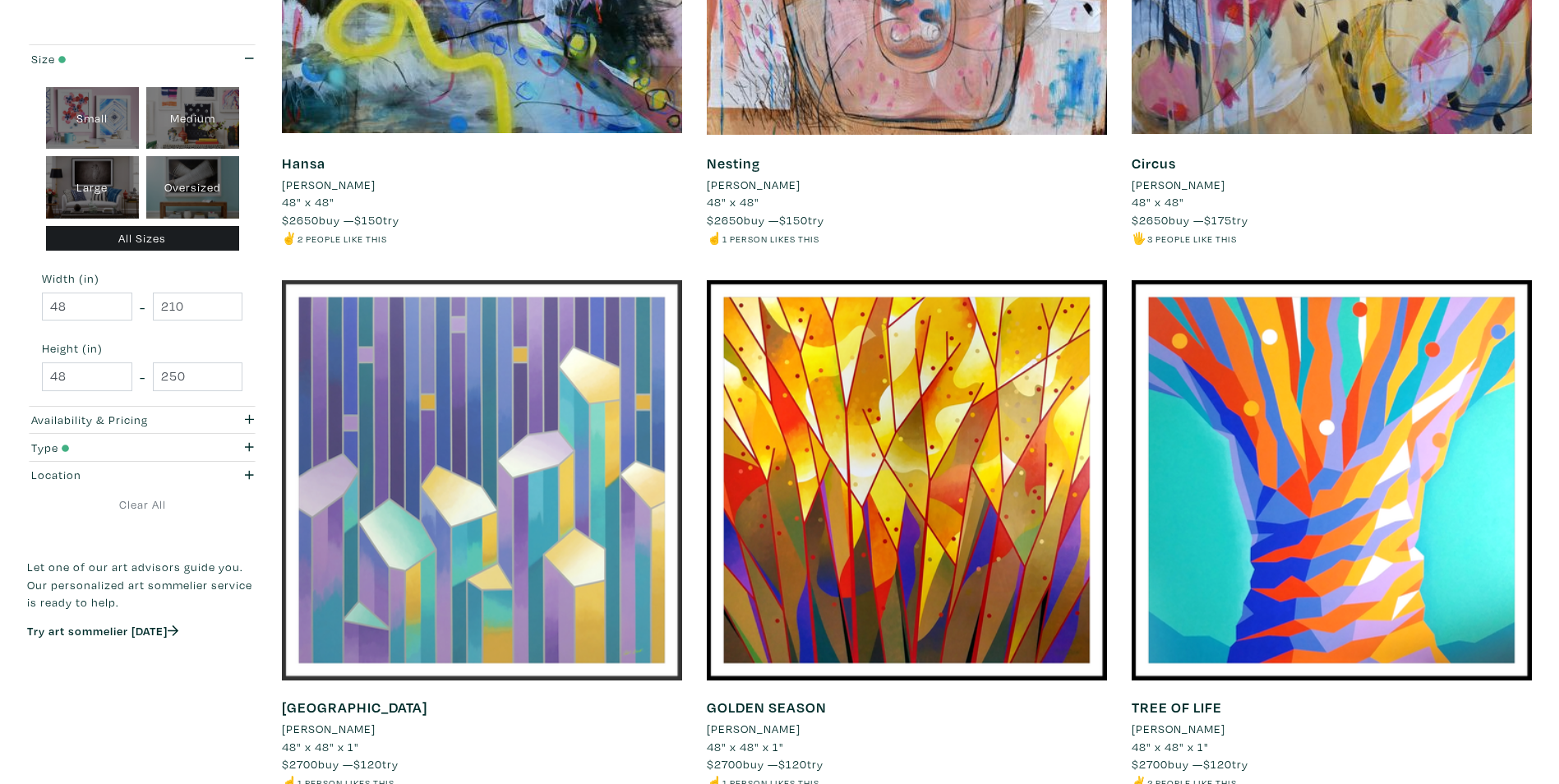
scroll to position [3945, 0]
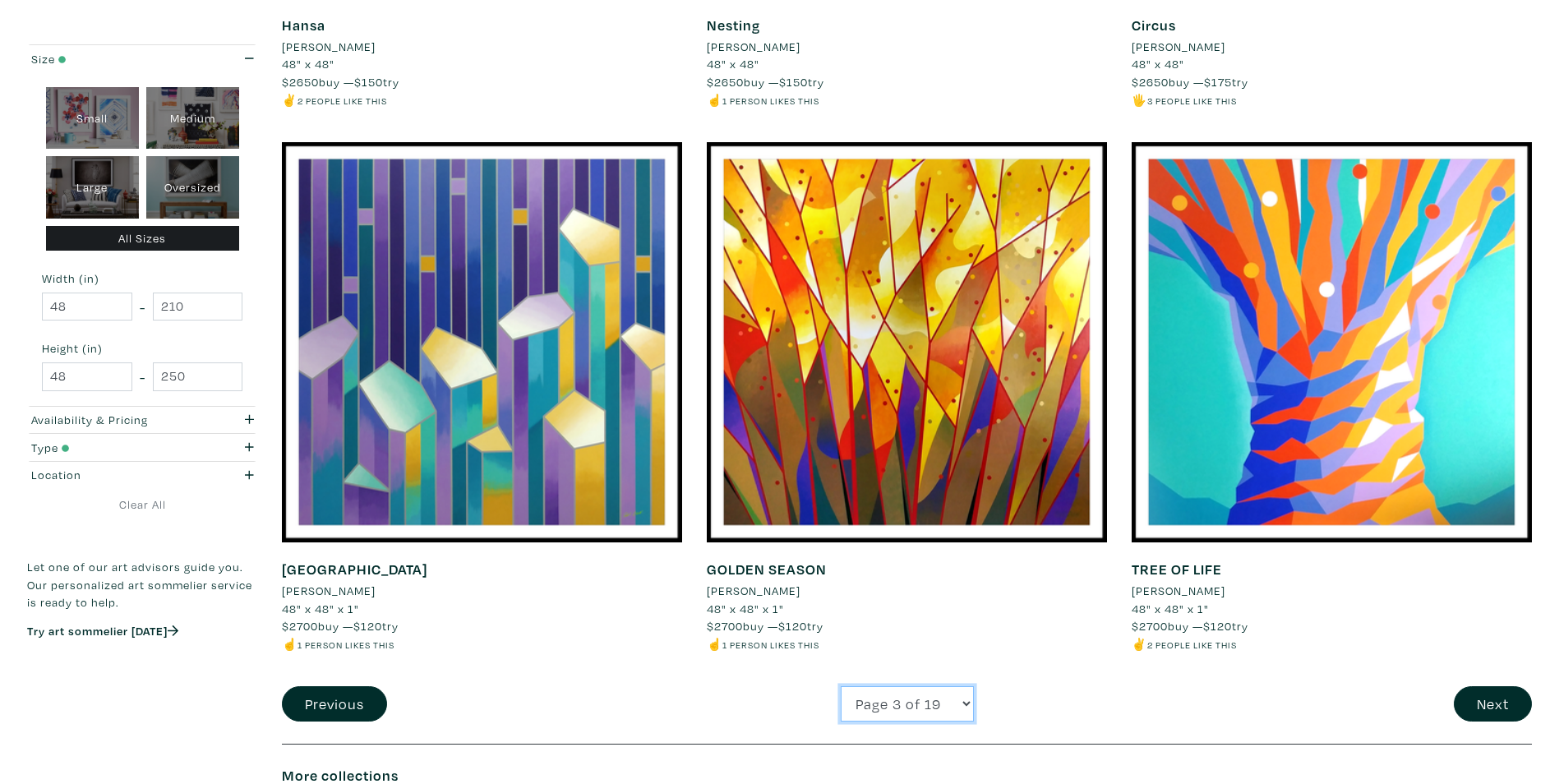
click at [886, 721] on select "Page 1 of 19 Page 2 of 19 Page 3 of 19 Page 4 of 19 Page 5 of 19 Page 6 of 19 P…" at bounding box center [907, 704] width 133 height 35
select select "4"
click at [841, 703] on select "Page 1 of 19 Page 2 of 19 Page 3 of 19 Page 4 of 19 Page 5 of 19 Page 6 of 19 P…" at bounding box center [907, 704] width 133 height 35
